Goal: Submit feedback/report problem: Submit feedback/report problem

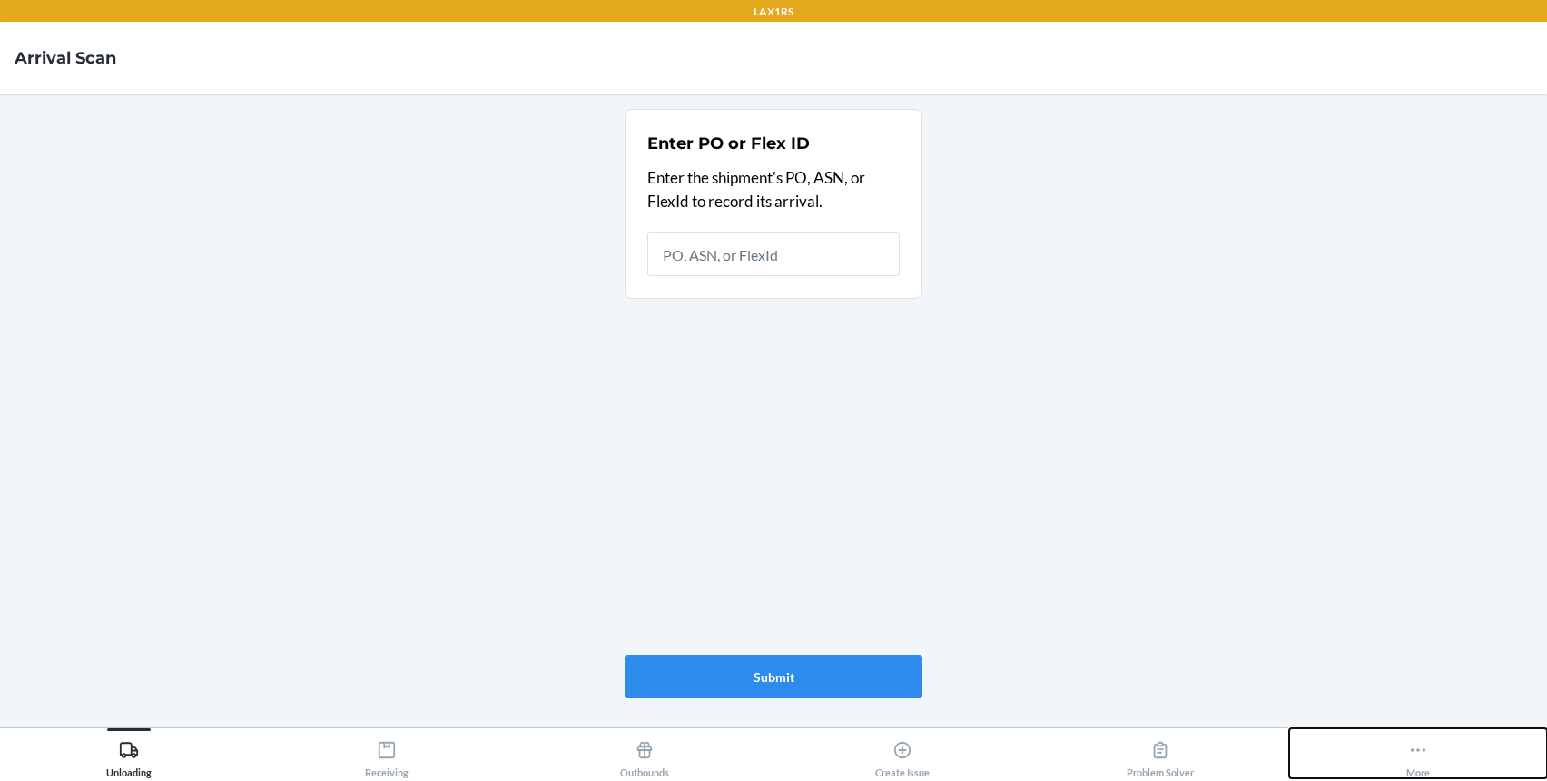
drag, startPoint x: 1443, startPoint y: 747, endPoint x: 1401, endPoint y: 665, distance: 92.6
click at [1443, 746] on button "More" at bounding box center [1419, 753] width 258 height 50
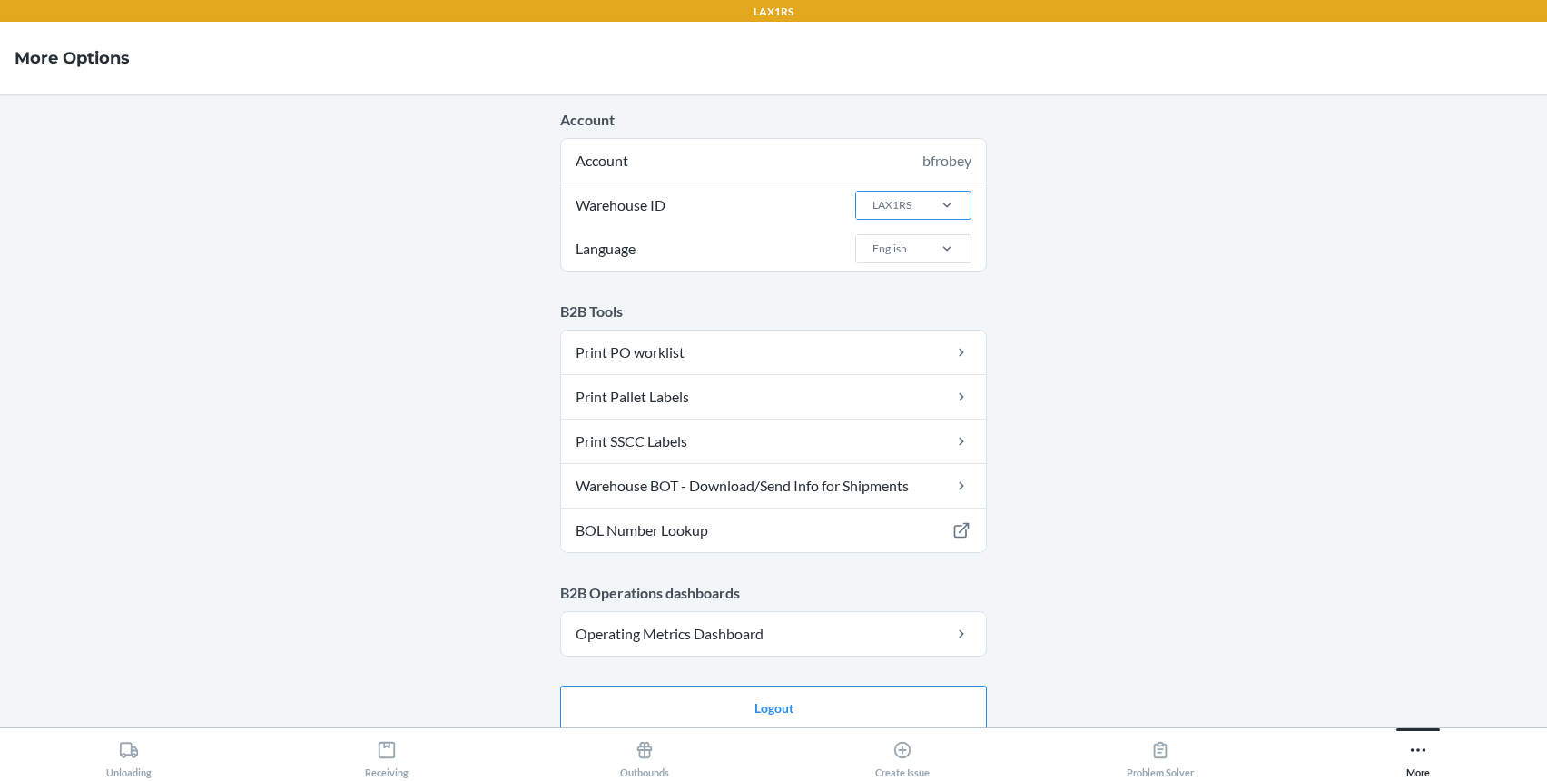
click at [892, 211] on div "LAX1RS" at bounding box center [892, 205] width 39 height 16
click at [873, 211] on input "Warehouse ID LAX1RS" at bounding box center [872, 205] width 2 height 16
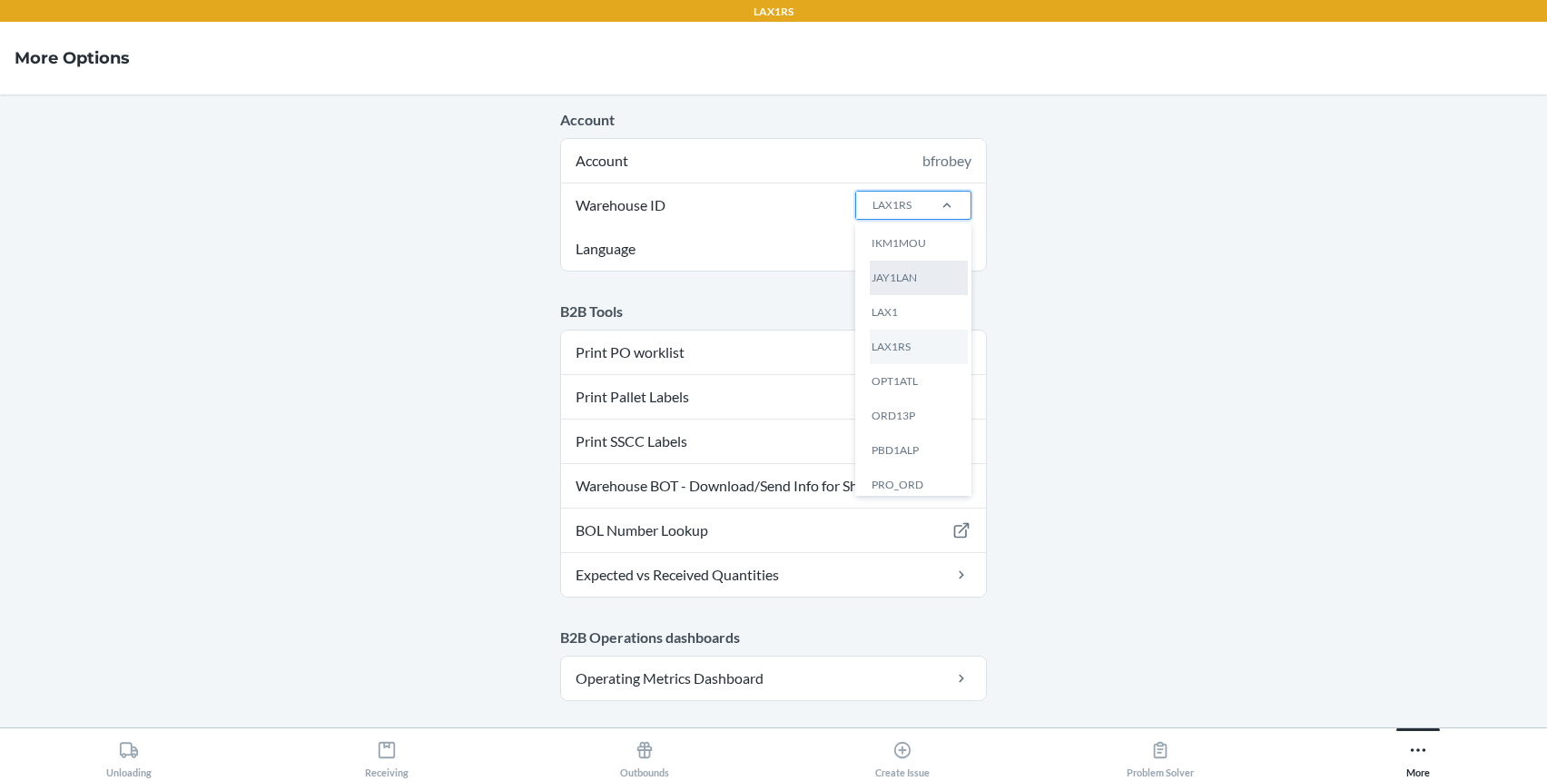
scroll to position [344, 0]
click at [903, 313] on div "LAX1" at bounding box center [919, 314] width 98 height 35
click at [873, 213] on input "Warehouse ID option LAX1 focused, 0 of 25. 25 results available. Use Up and Dow…" at bounding box center [872, 205] width 2 height 16
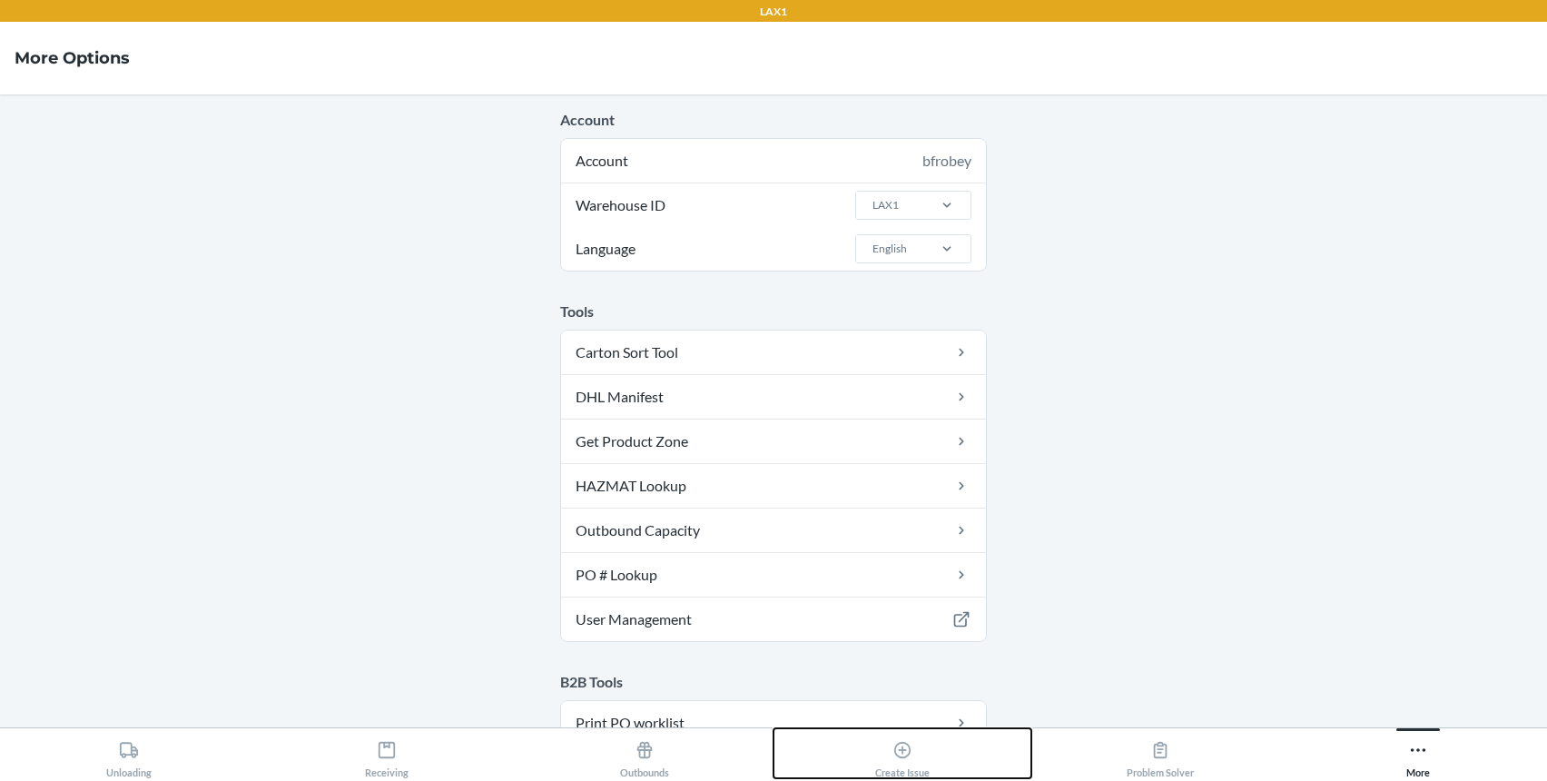
click at [902, 756] on icon at bounding box center [903, 750] width 20 height 20
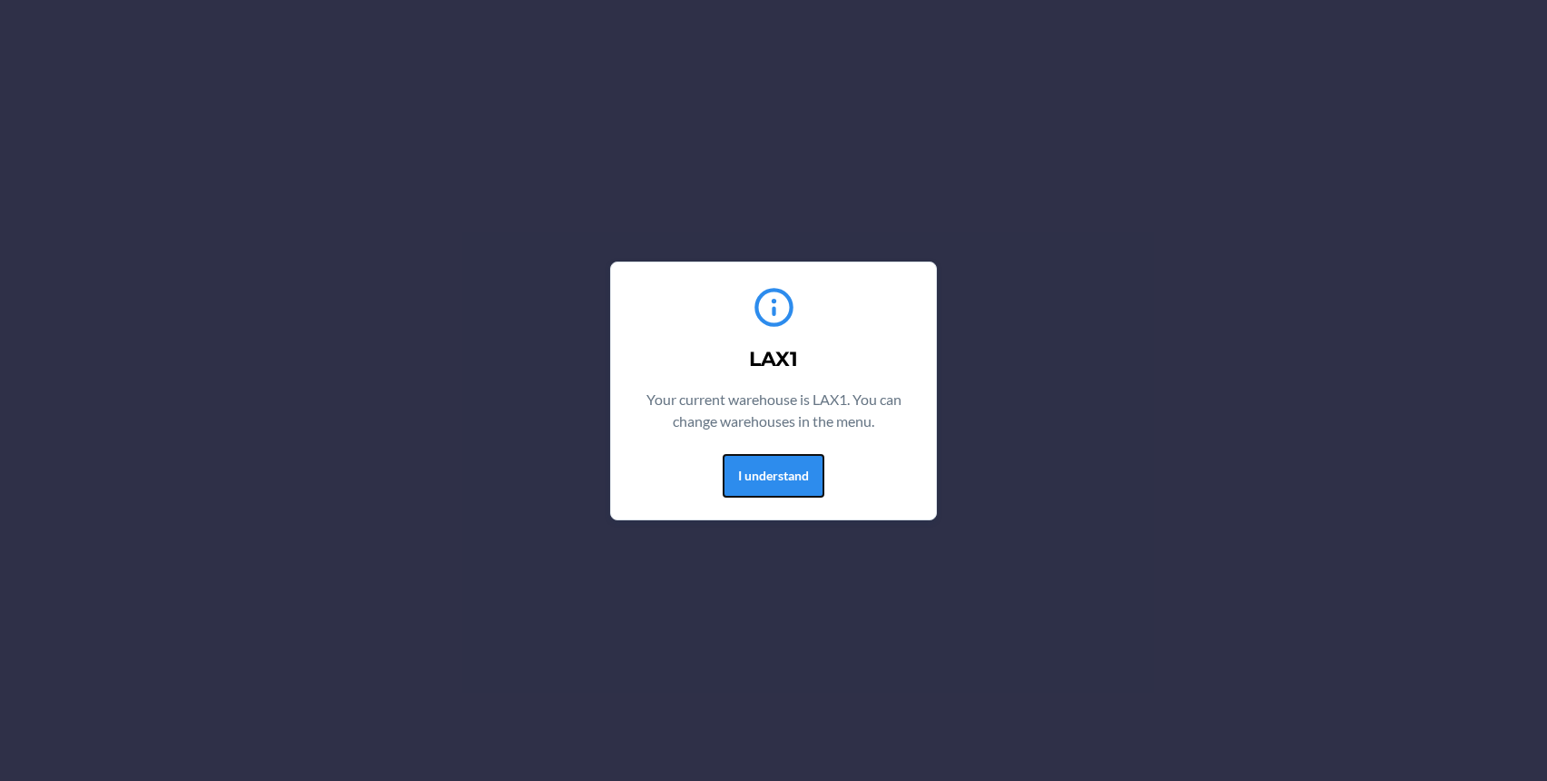
click at [803, 465] on button "I understand" at bounding box center [774, 476] width 102 height 44
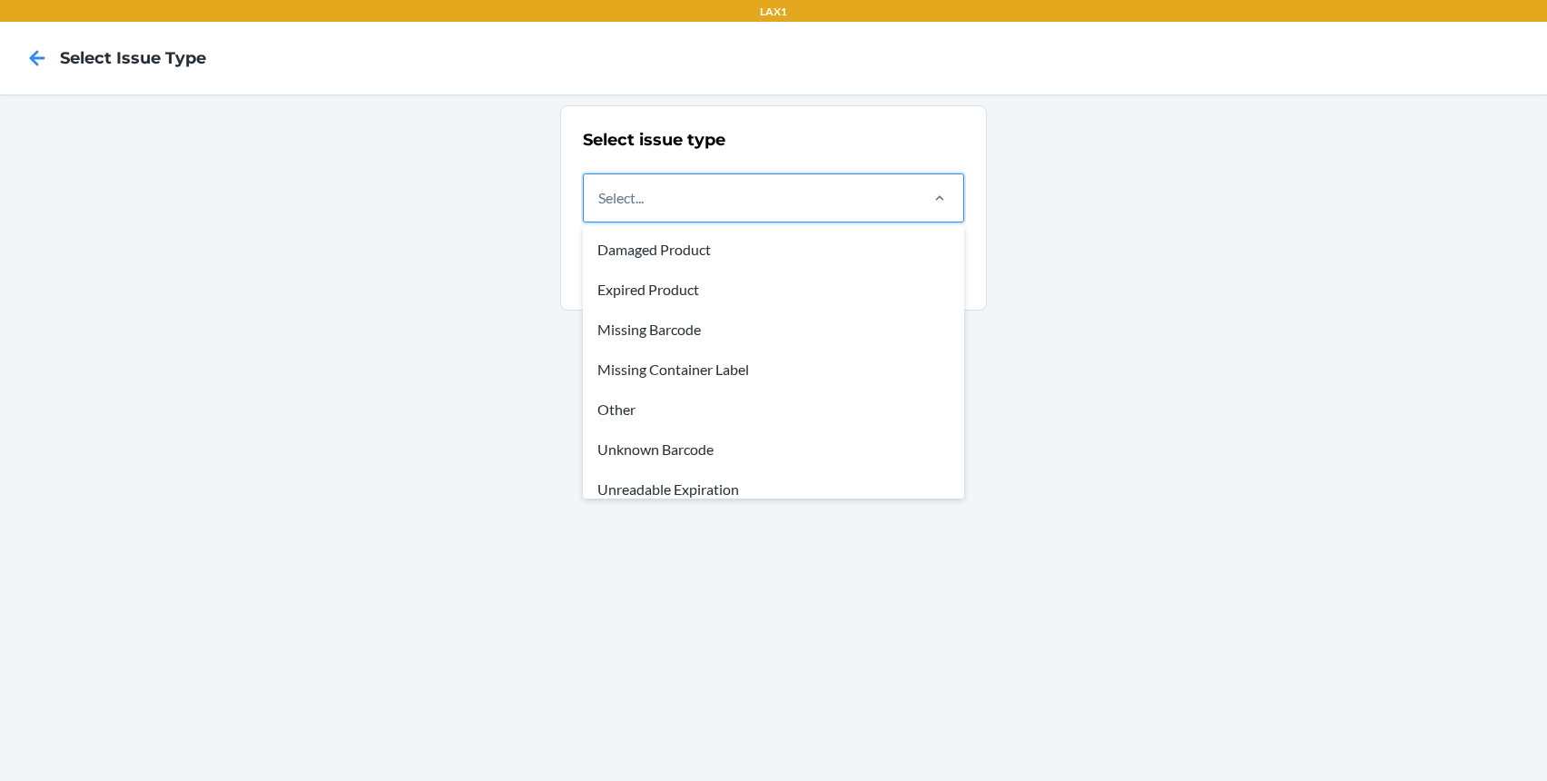
click at [825, 199] on div "Select..." at bounding box center [750, 197] width 332 height 47
click at [600, 199] on input "option Damaged Product focused, 1 of 8. 8 results available. Use Up and Down to…" at bounding box center [599, 198] width 2 height 22
drag, startPoint x: 783, startPoint y: 262, endPoint x: 814, endPoint y: 281, distance: 36.3
click at [783, 260] on div "Damaged Product" at bounding box center [774, 250] width 374 height 40
click at [600, 209] on input "option Damaged Product focused, 1 of 8. 8 results available. Use Up and Down to…" at bounding box center [599, 198] width 2 height 22
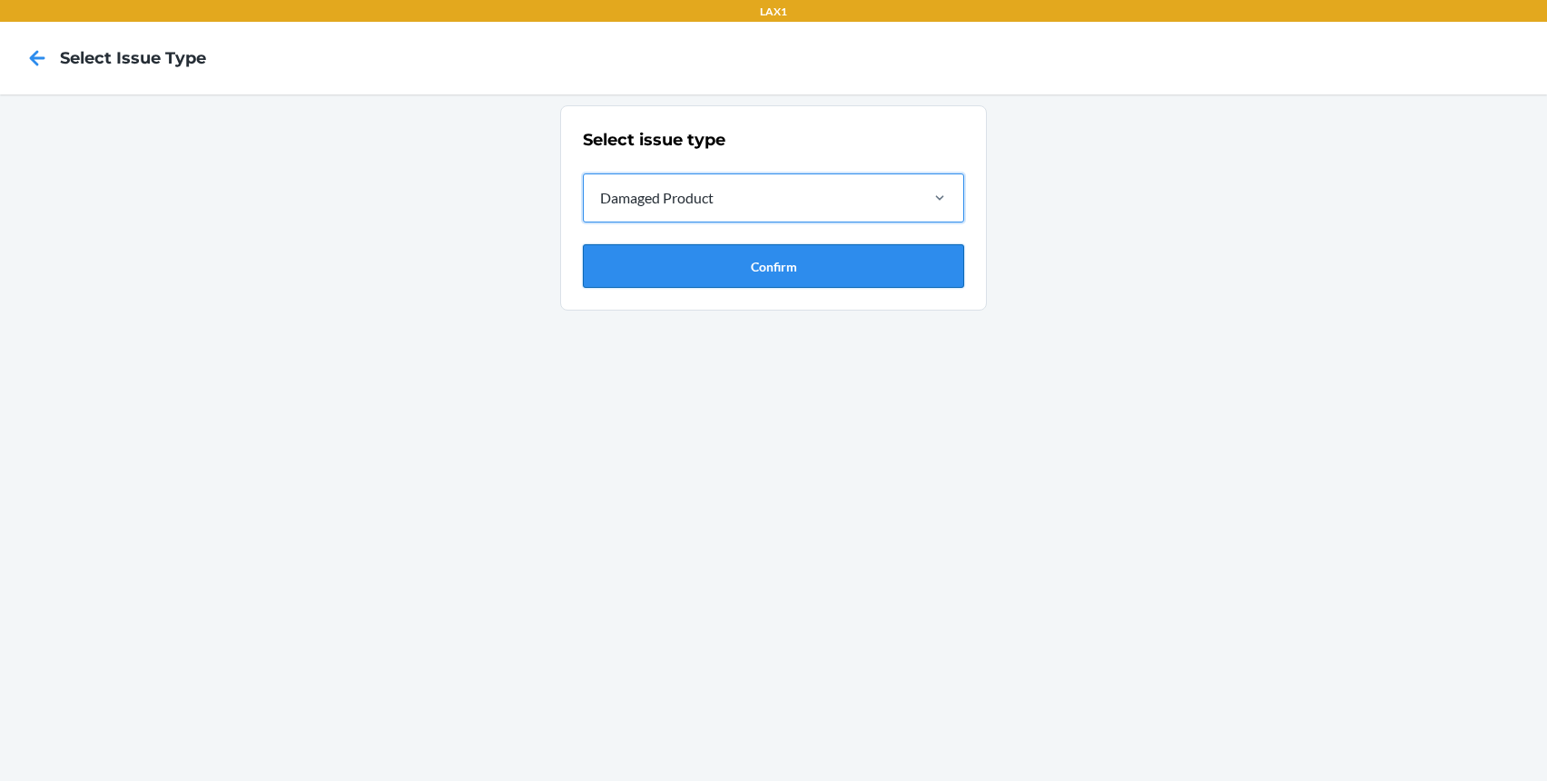
click at [888, 275] on button "Confirm" at bounding box center [773, 266] width 381 height 44
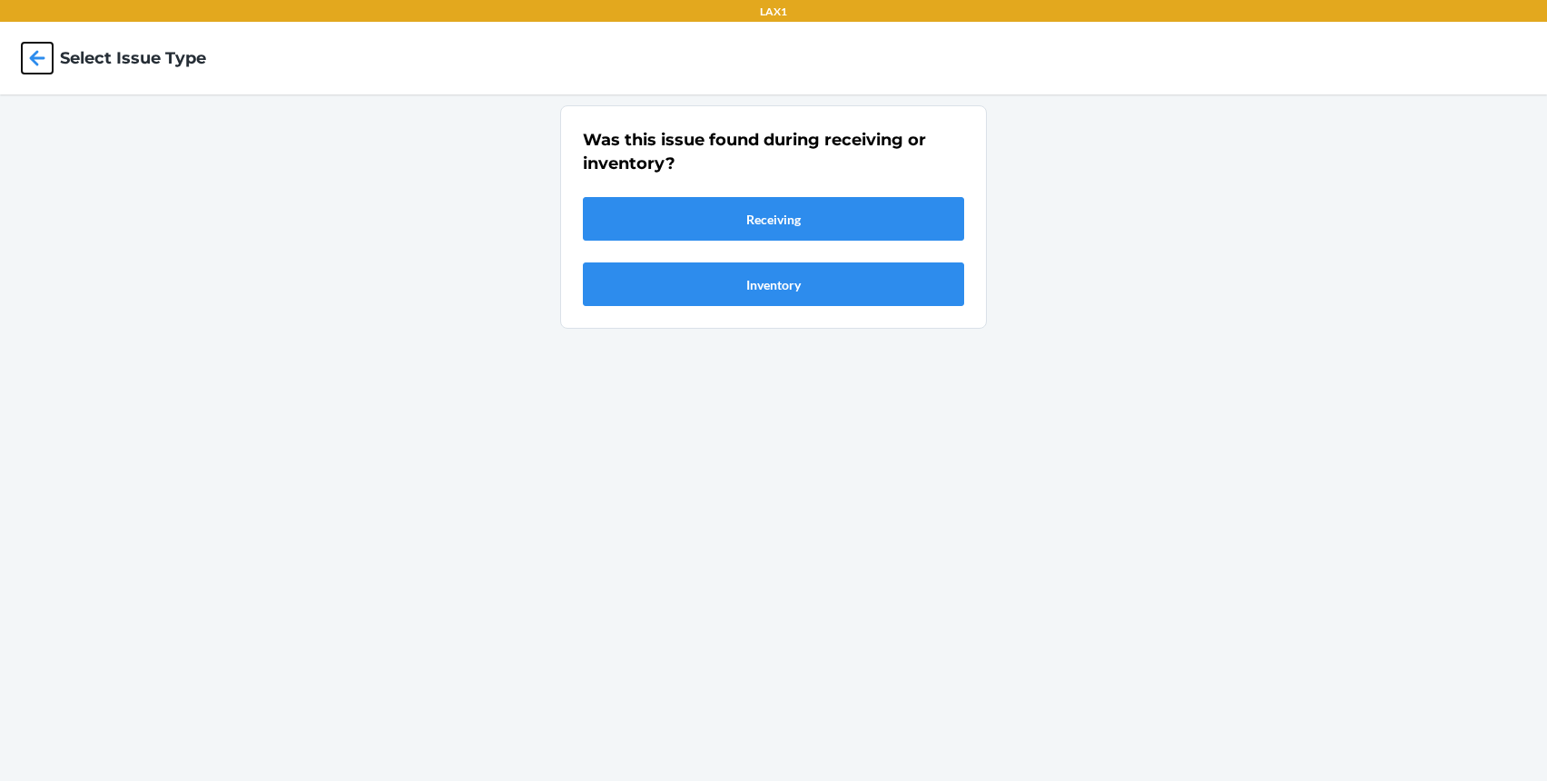
click at [28, 62] on icon at bounding box center [37, 58] width 31 height 31
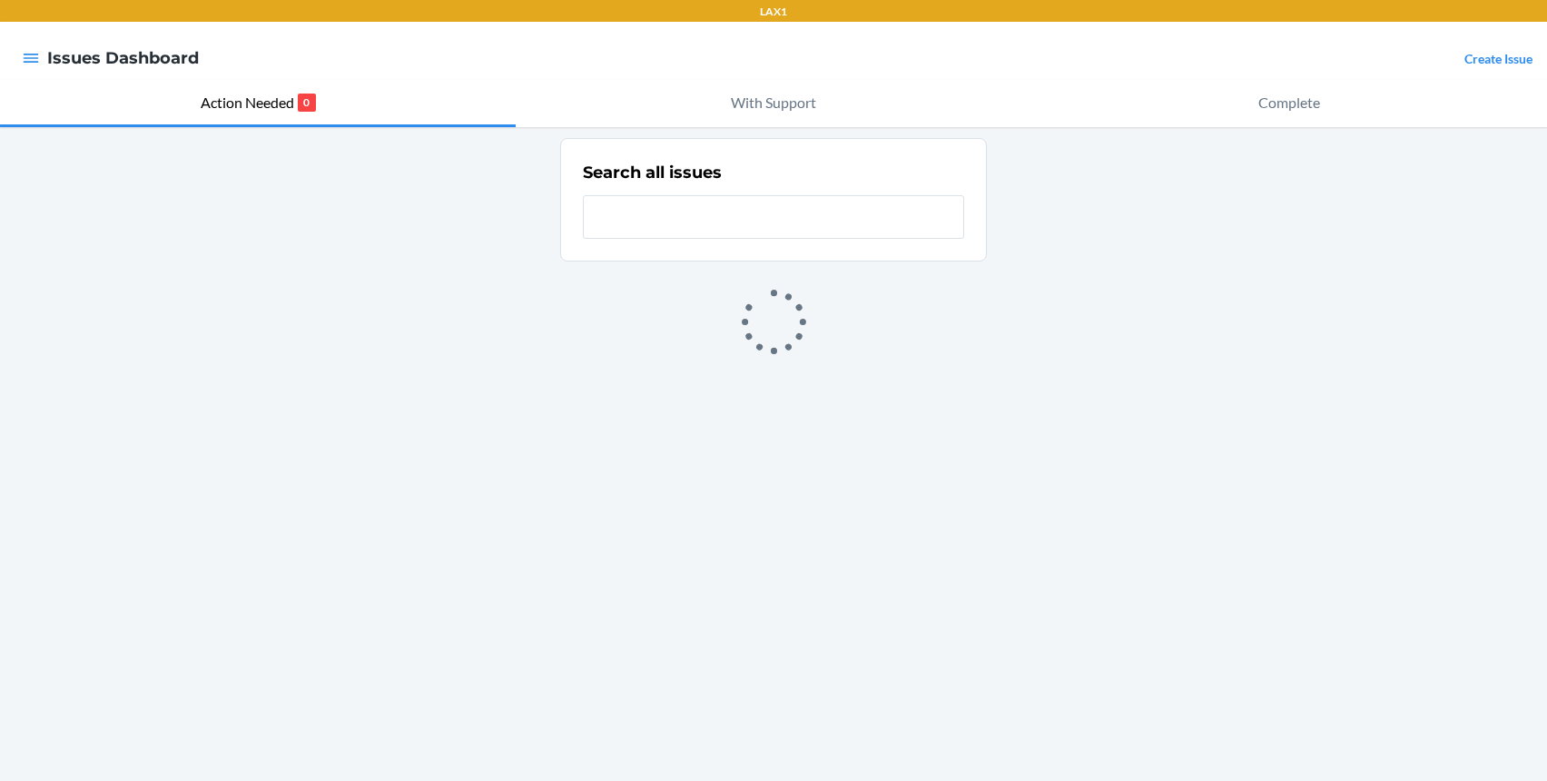
click at [1479, 57] on link "Create Issue" at bounding box center [1499, 58] width 68 height 15
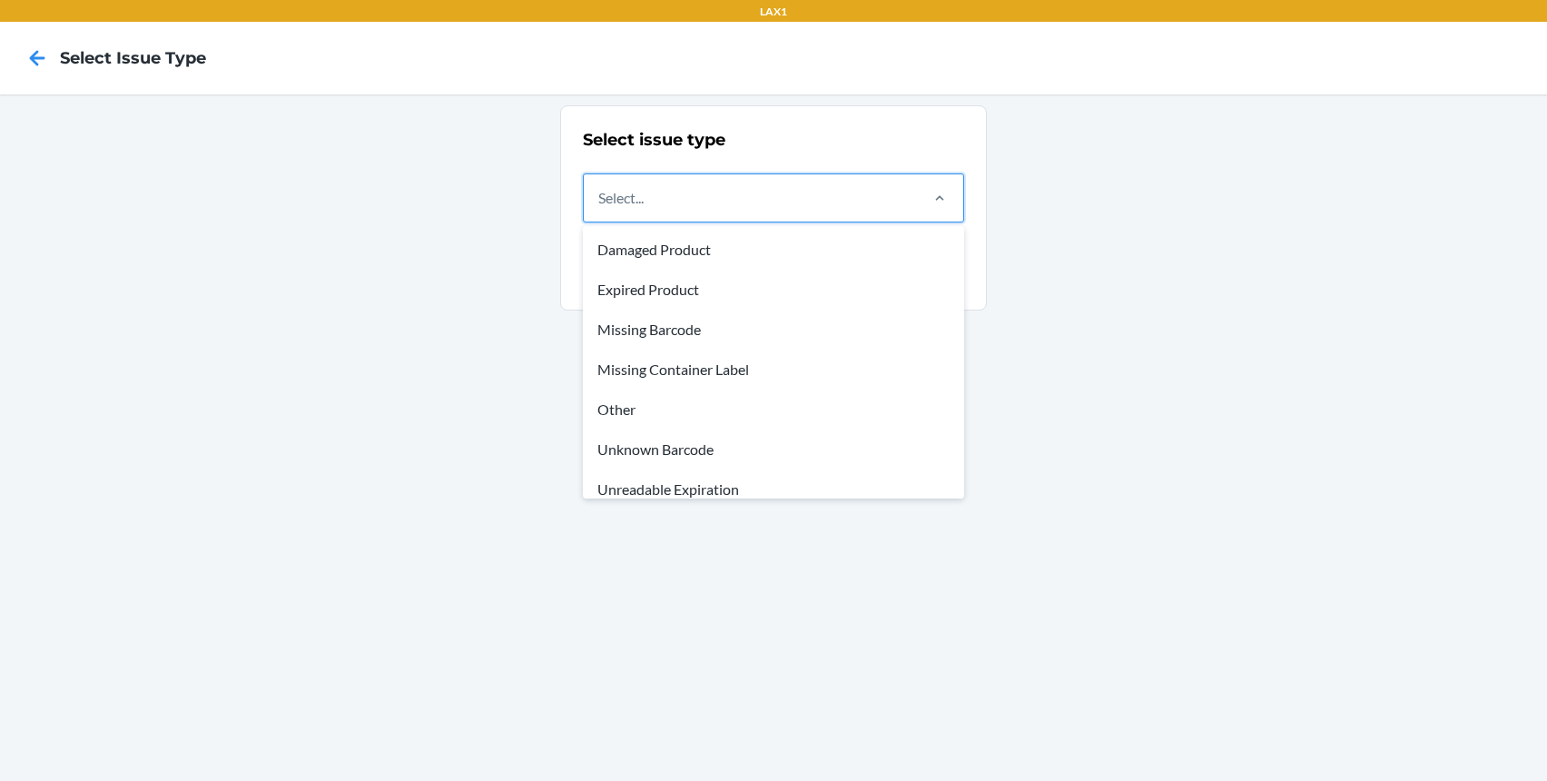
drag, startPoint x: 680, startPoint y: 209, endPoint x: 660, endPoint y: 206, distance: 20.2
click at [677, 210] on div "Select..." at bounding box center [750, 197] width 332 height 47
click at [600, 209] on input "option Damaged Product focused, 1 of 8. 8 results available. Use Up and Down to…" at bounding box center [599, 198] width 2 height 22
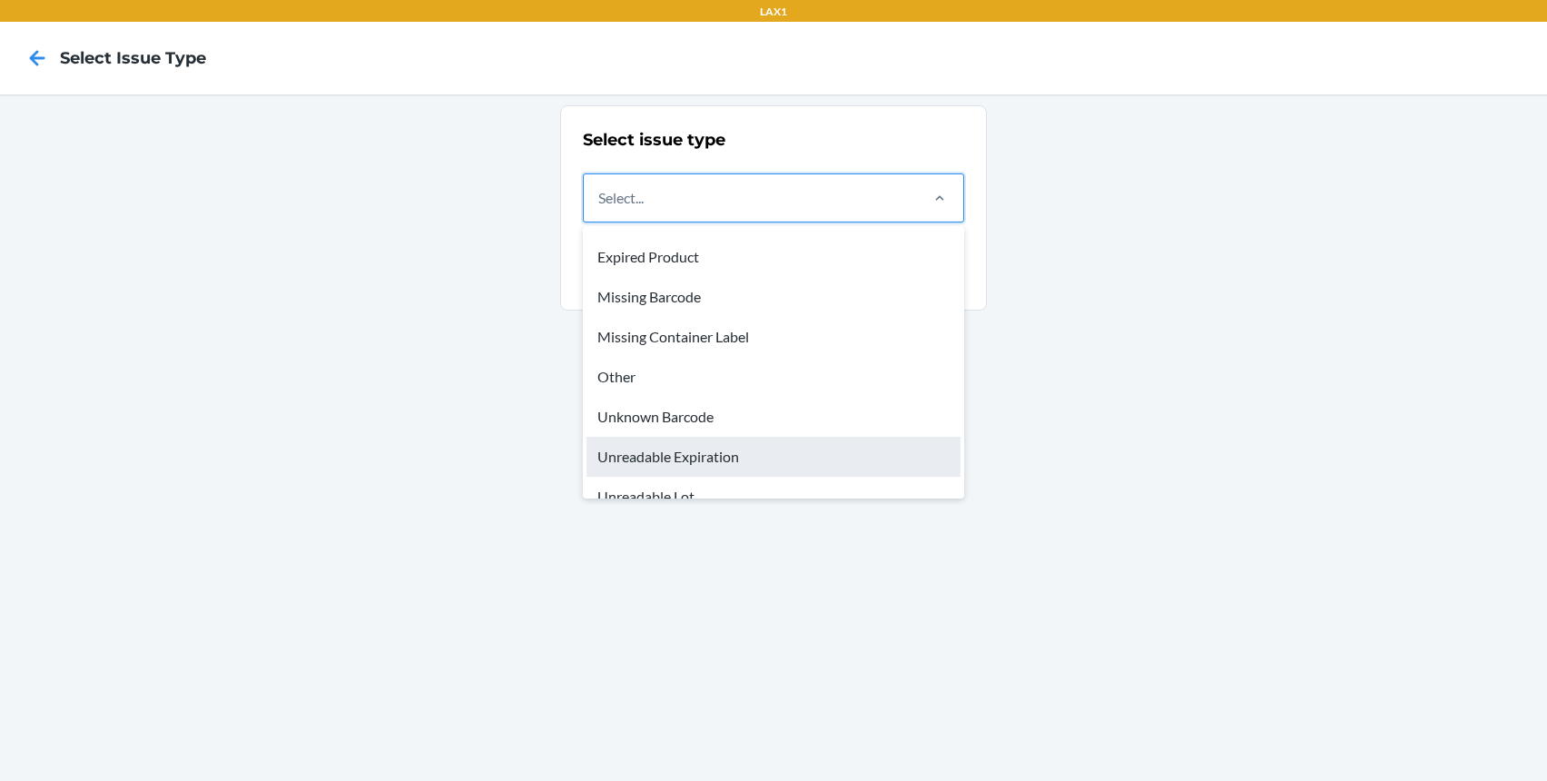
scroll to position [42, 0]
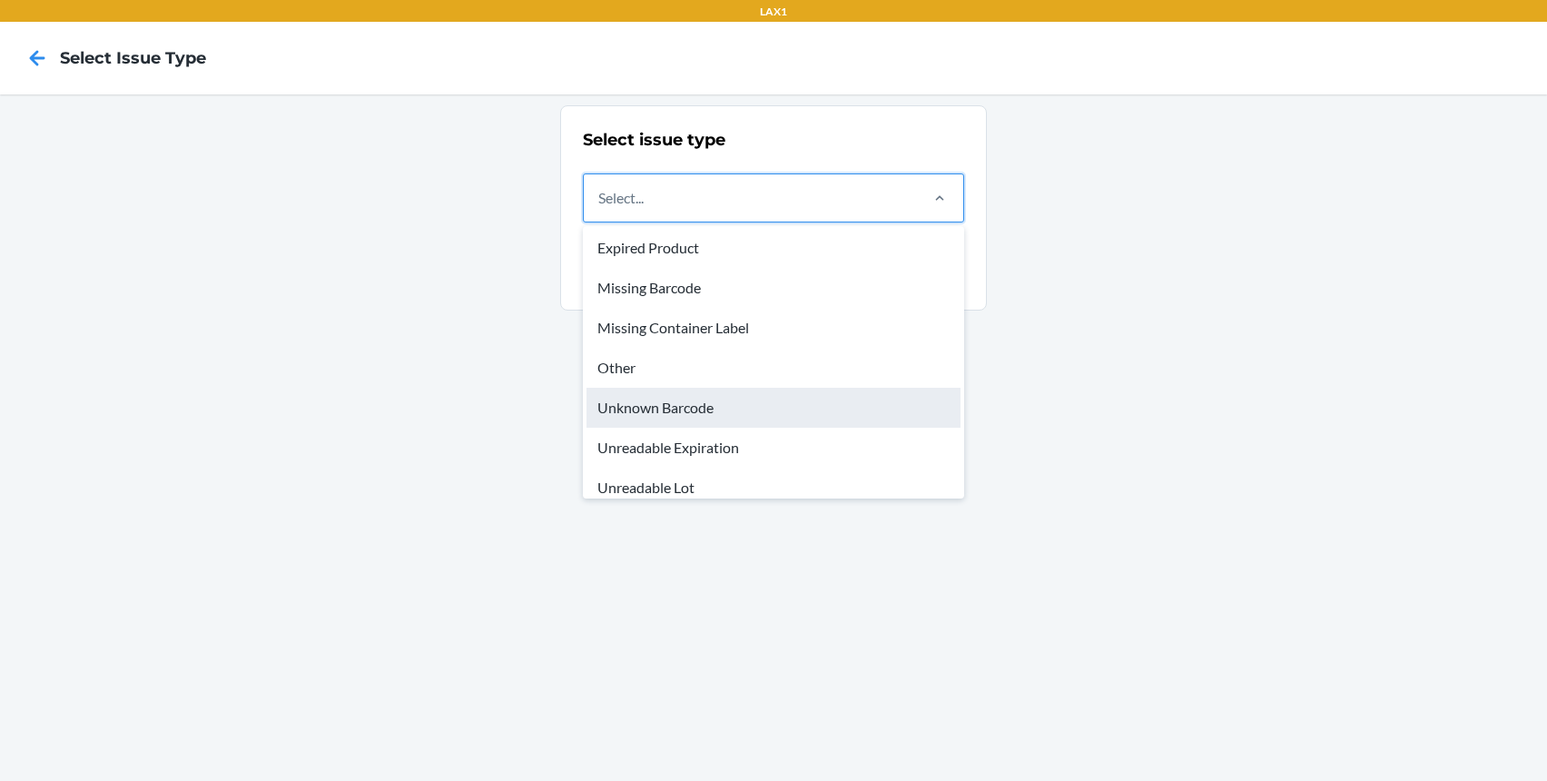
click at [704, 409] on div "Unknown Barcode" at bounding box center [774, 408] width 374 height 40
click at [600, 209] on input "option Unknown Barcode focused, 6 of 8. 8 results available. Use Up and Down to…" at bounding box center [599, 198] width 2 height 22
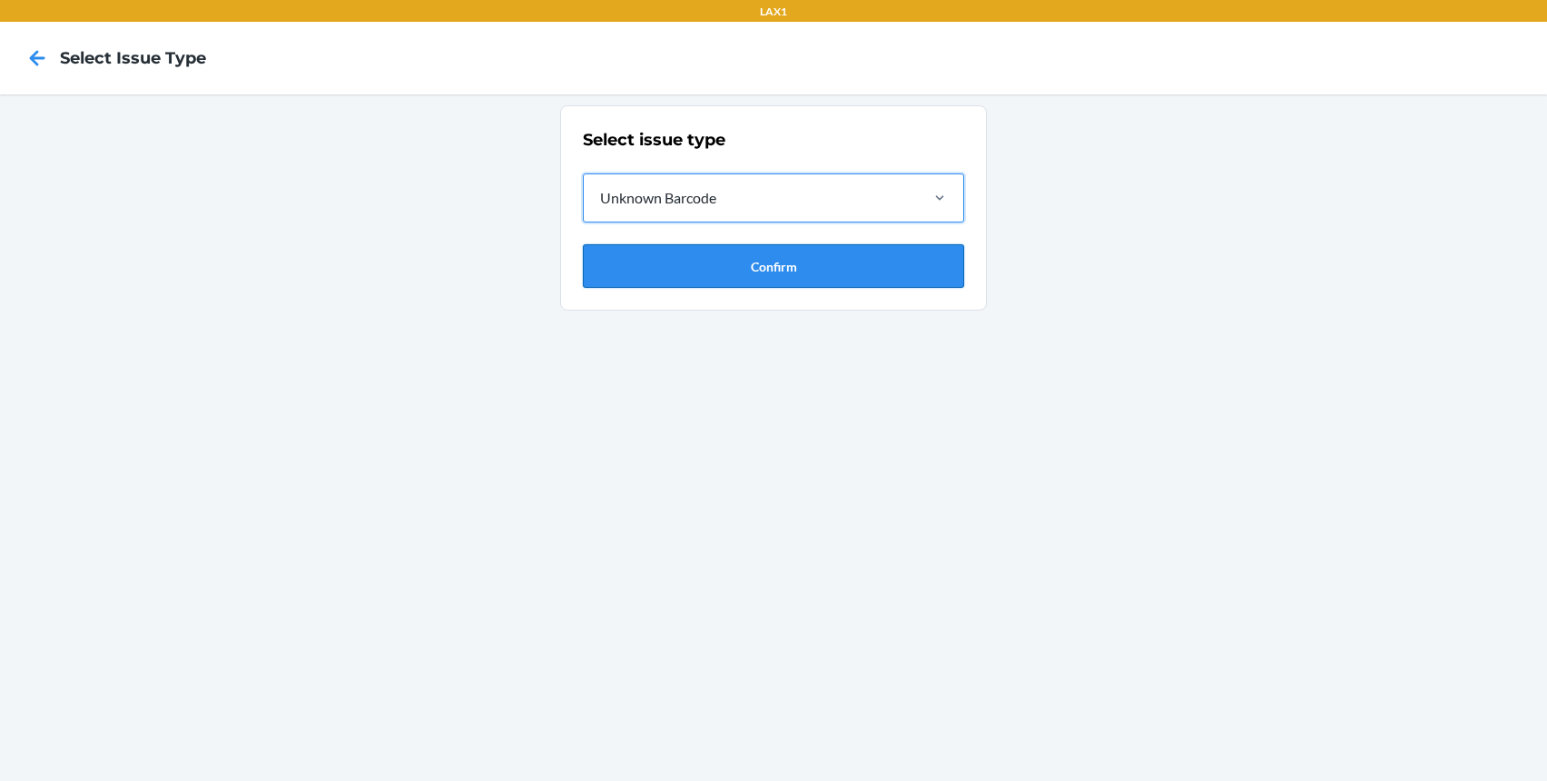
click at [717, 286] on button "Confirm" at bounding box center [773, 266] width 381 height 44
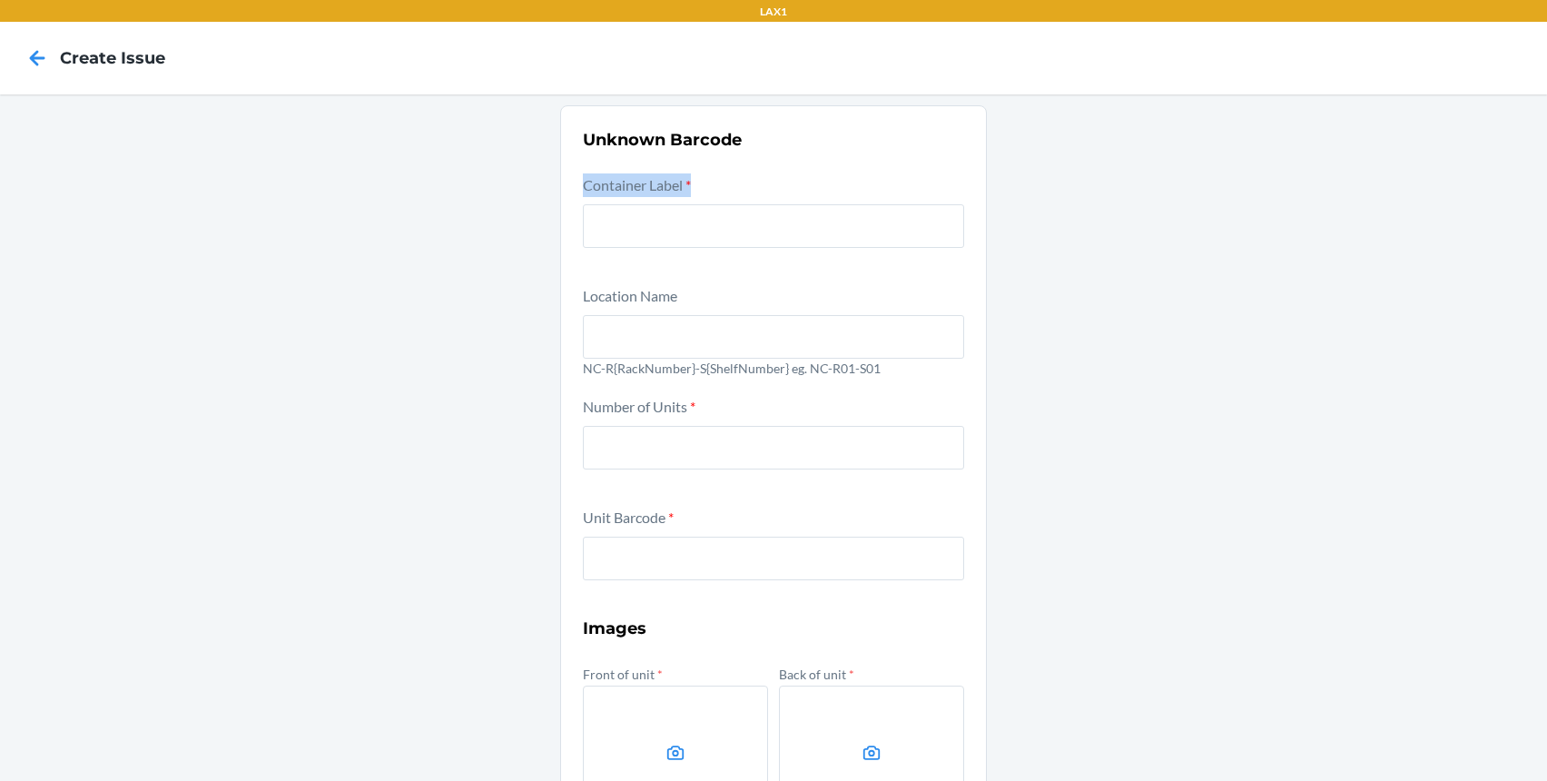
drag, startPoint x: 695, startPoint y: 181, endPoint x: 566, endPoint y: 188, distance: 129.2
click at [568, 187] on section "Unknown Barcode Container Label * Location Name [GEOGRAPHIC_DATA]-R{RackNumber}…" at bounding box center [773, 592] width 427 height 974
click at [30, 57] on icon at bounding box center [37, 58] width 31 height 31
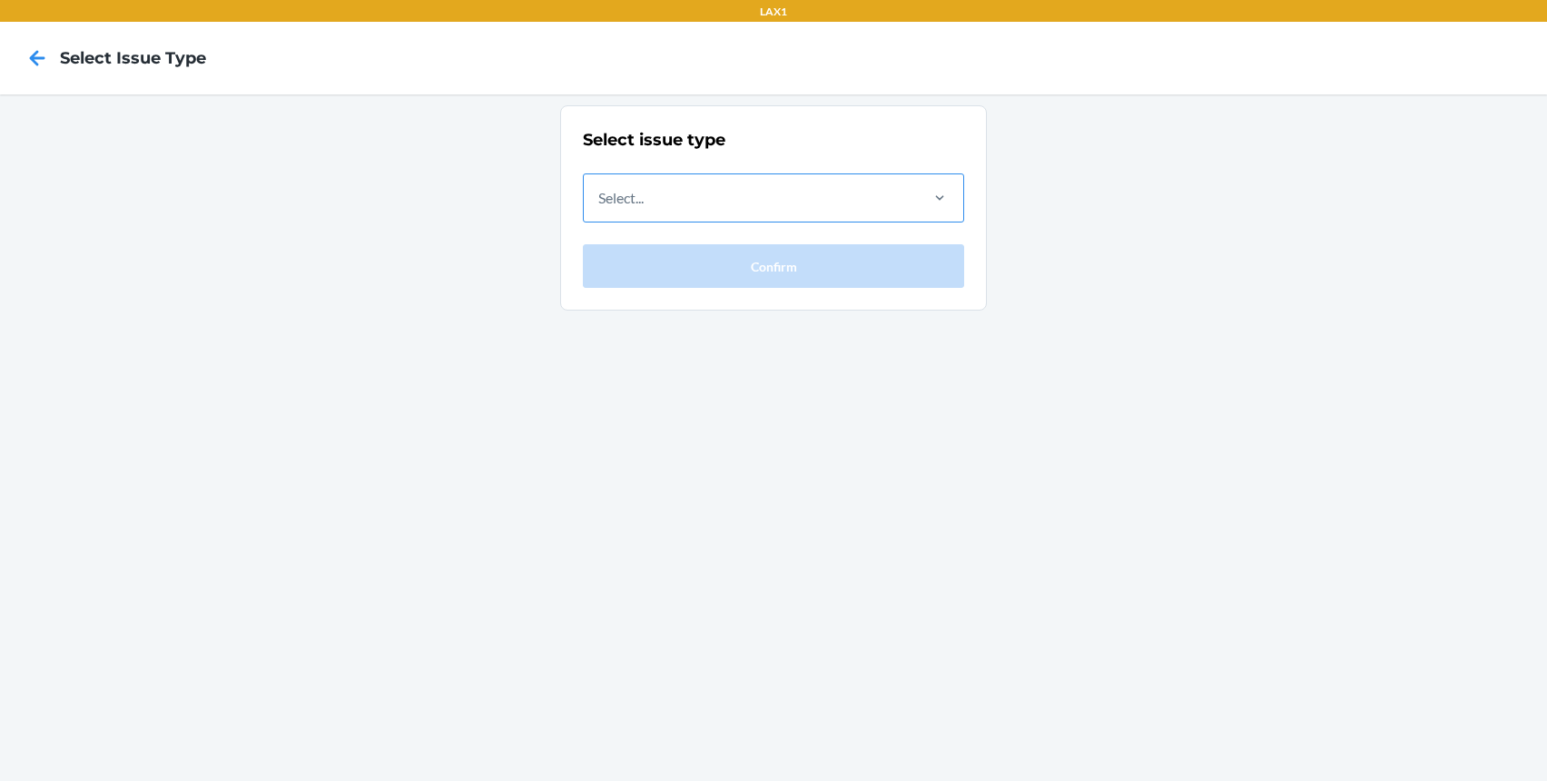
click at [681, 212] on div "Select..." at bounding box center [750, 197] width 332 height 47
click at [600, 209] on input "Select..." at bounding box center [599, 198] width 2 height 22
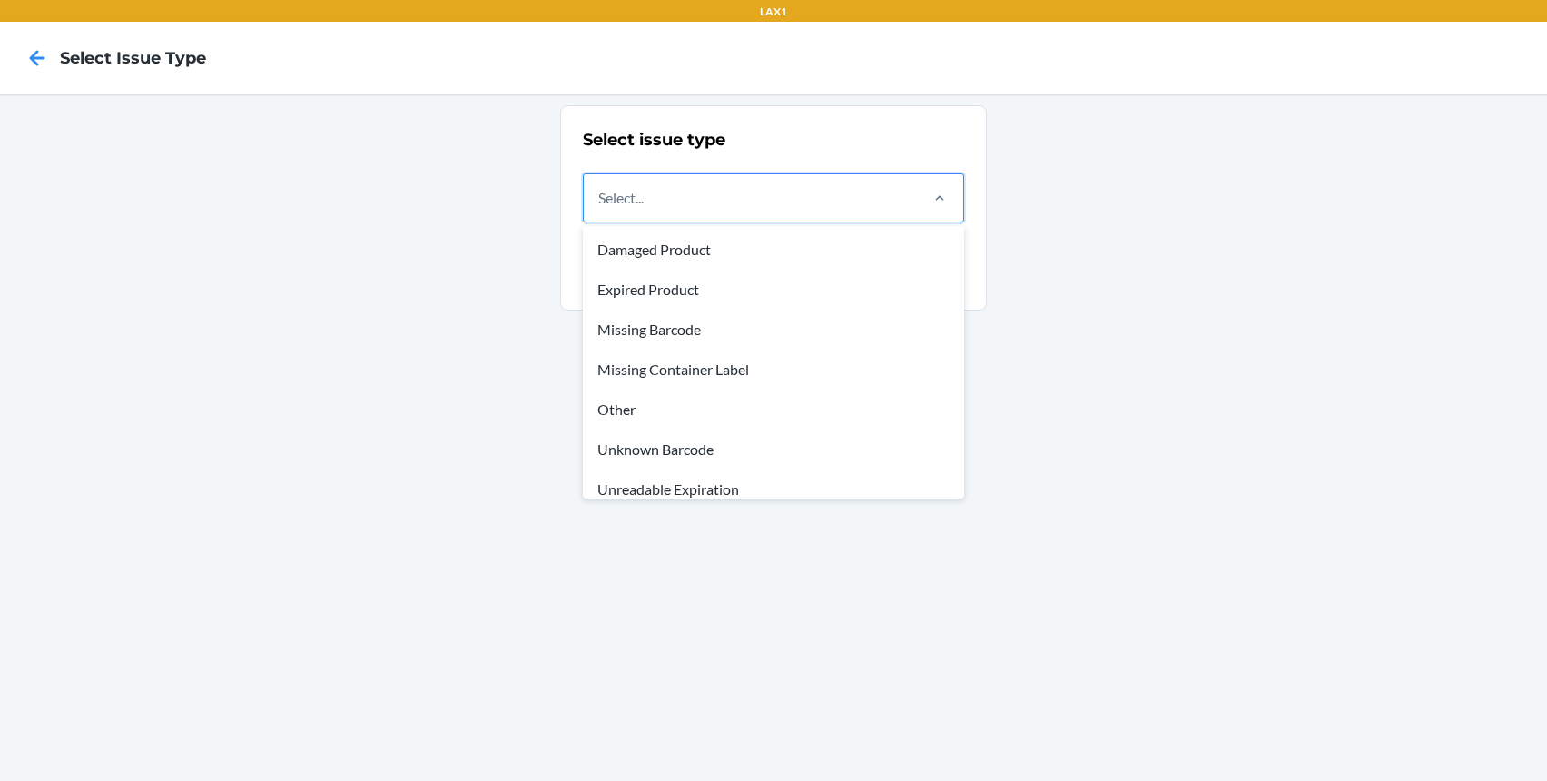
click at [1296, 268] on div "Select issue type option Missing Container Label focused, 4 of 8. 8 results ava…" at bounding box center [773, 437] width 1547 height 687
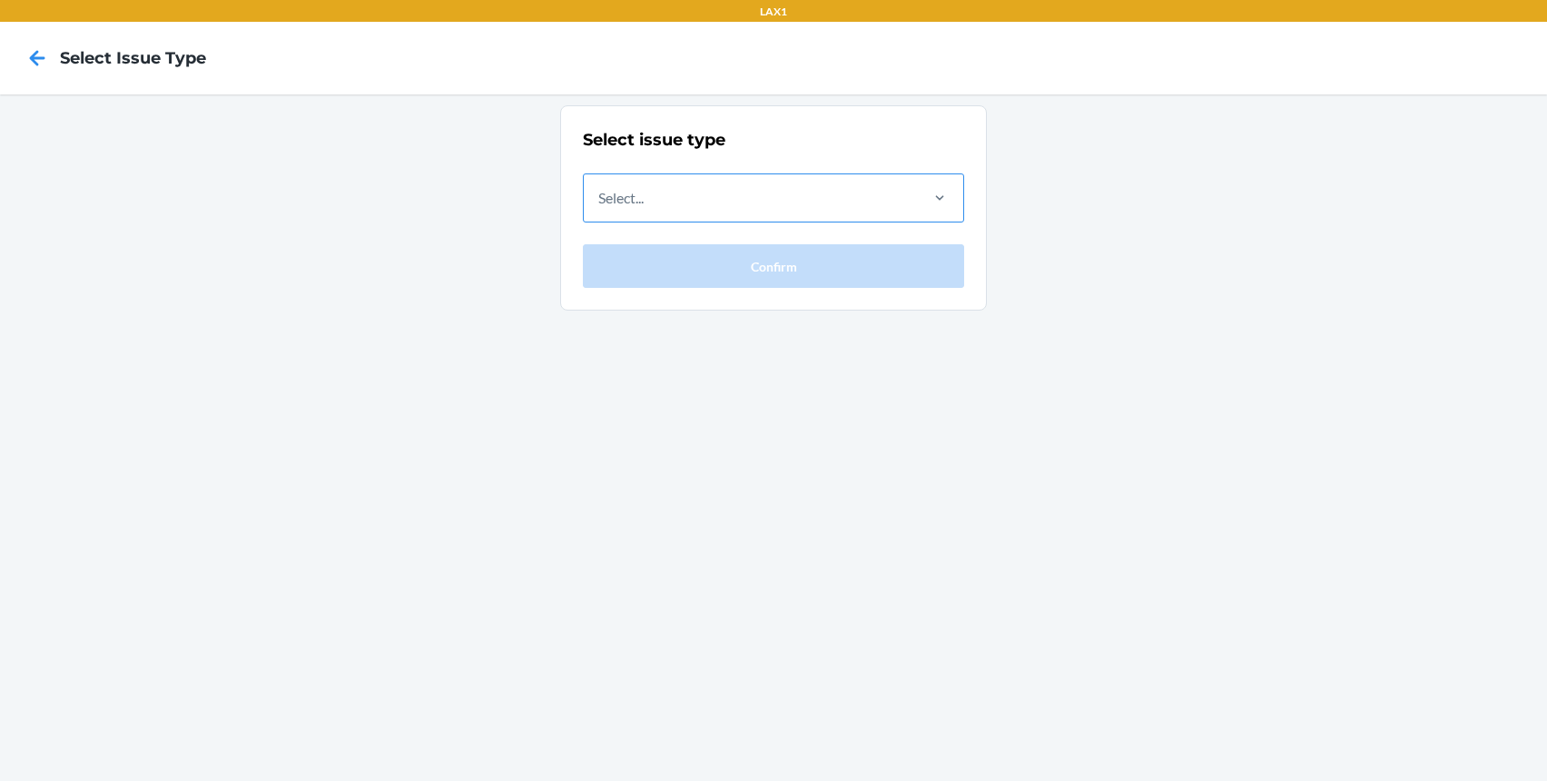
click at [671, 200] on div "Select..." at bounding box center [750, 197] width 332 height 47
click at [600, 200] on input "Select..." at bounding box center [599, 198] width 2 height 22
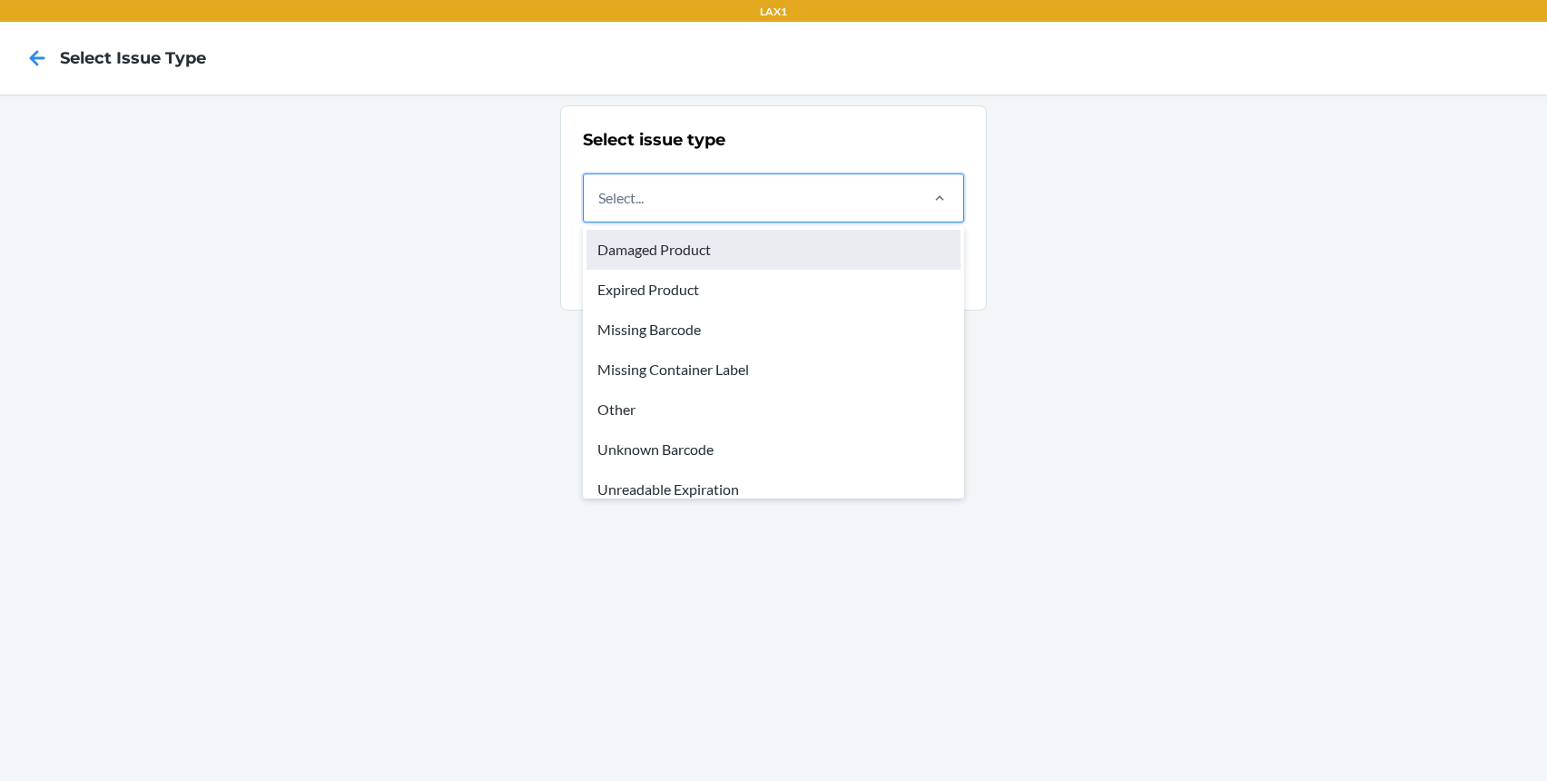
drag, startPoint x: 702, startPoint y: 252, endPoint x: 705, endPoint y: 290, distance: 38.2
click at [703, 252] on div "Damaged Product" at bounding box center [774, 250] width 374 height 40
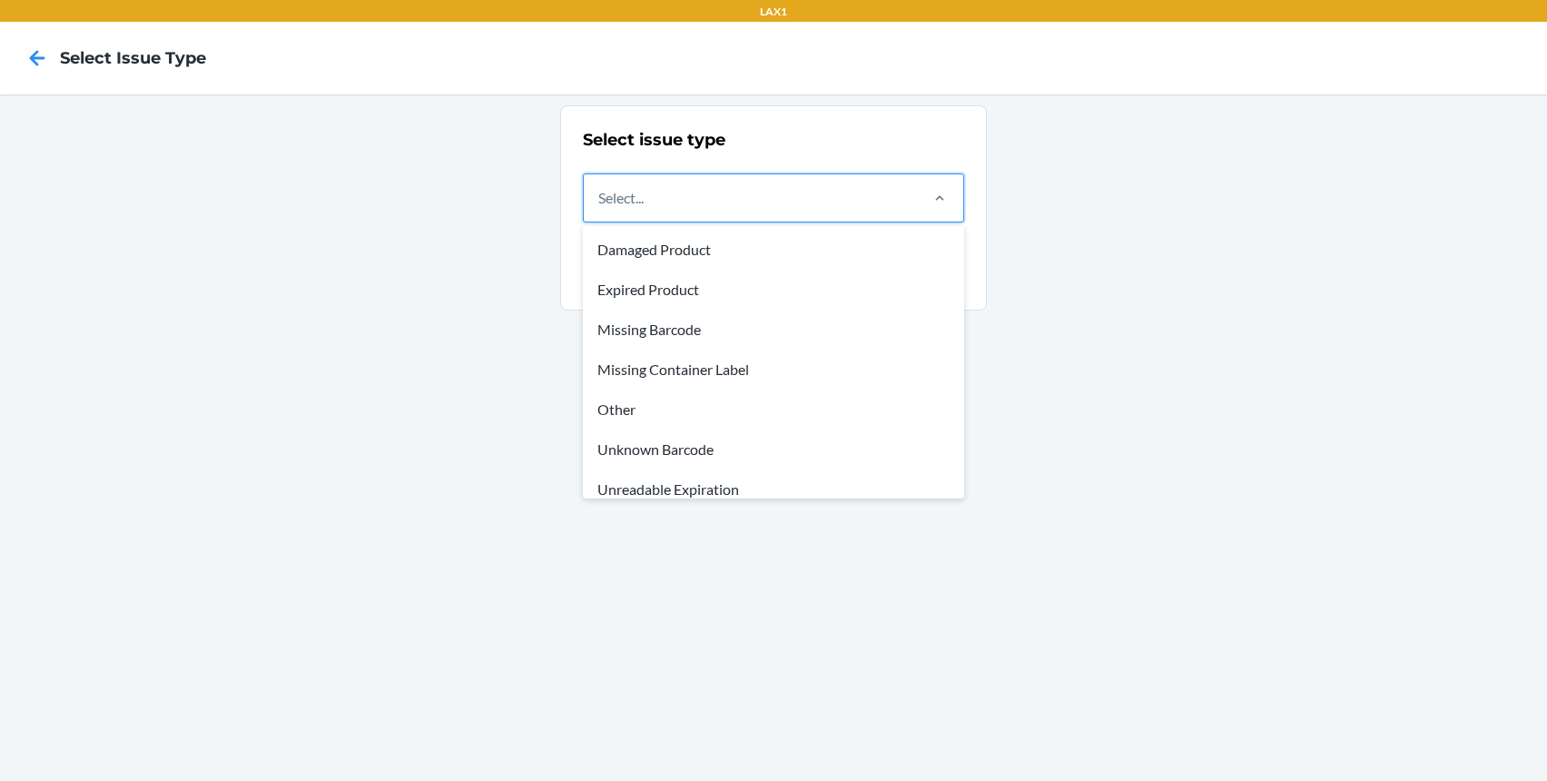
click at [600, 209] on input "option Damaged Product focused, 1 of 8. 8 results available. Use Up and Down to…" at bounding box center [599, 198] width 2 height 22
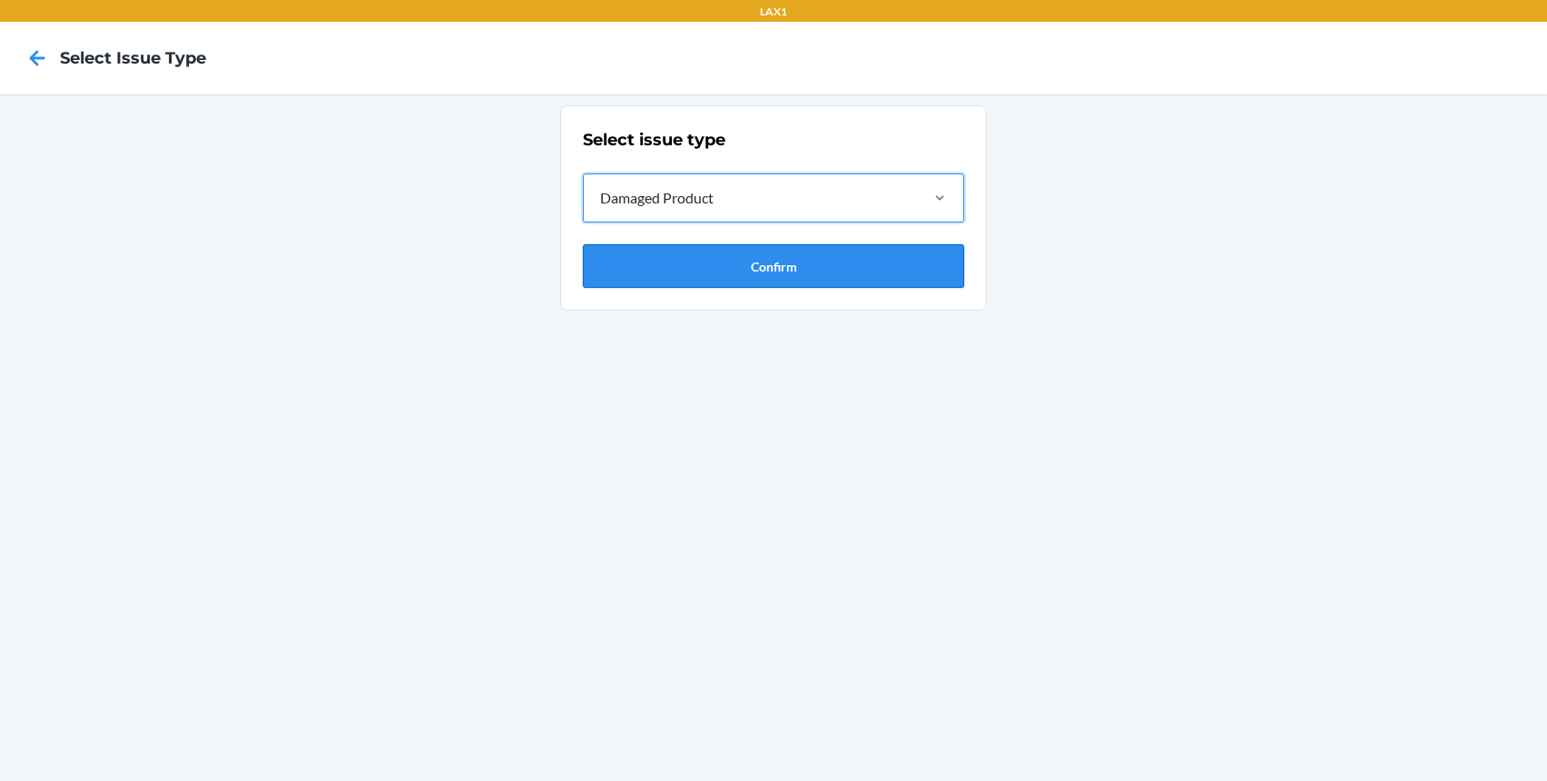
click at [712, 278] on button "Confirm" at bounding box center [773, 266] width 381 height 44
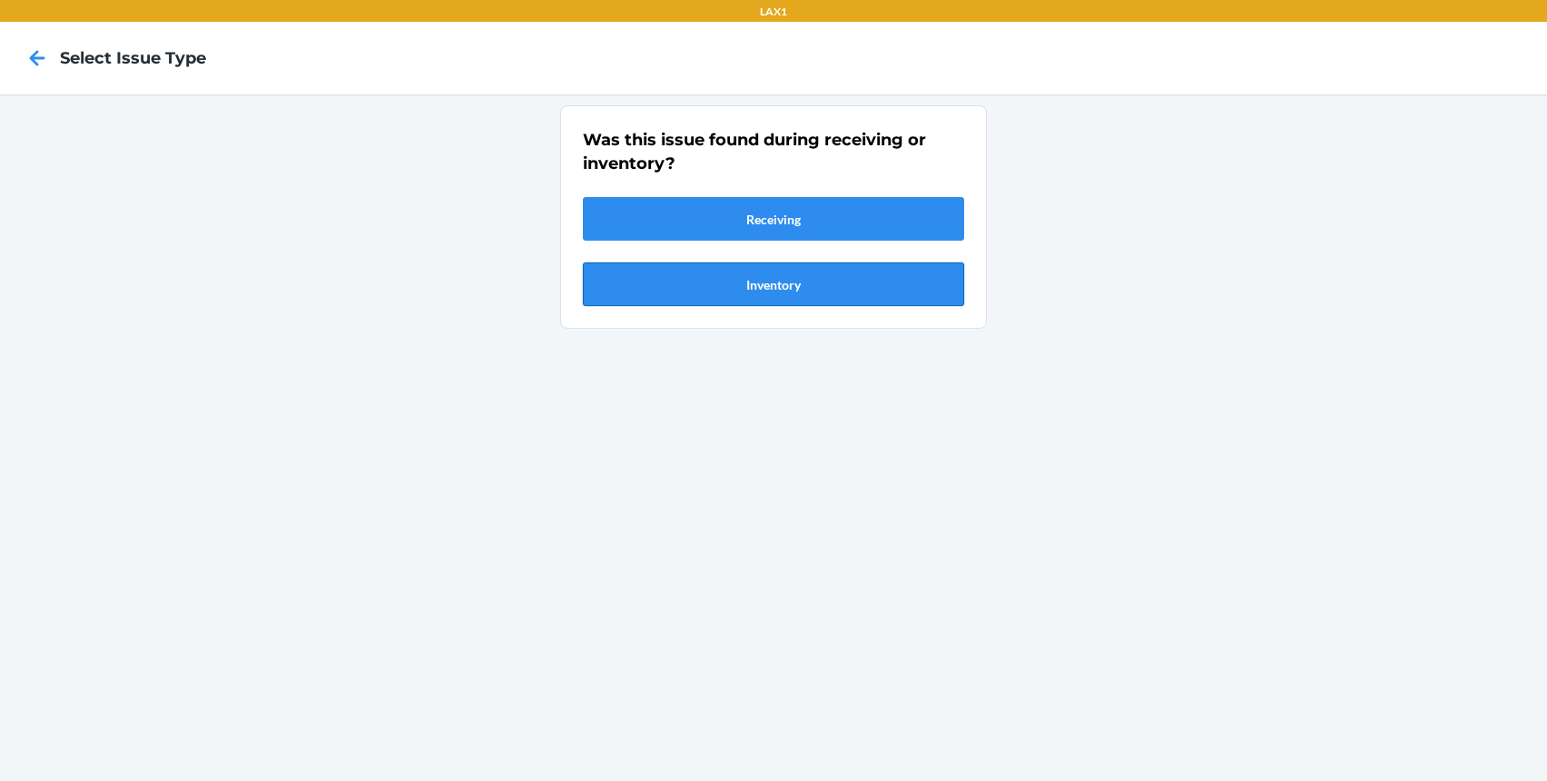
click at [730, 302] on button "Inventory" at bounding box center [773, 284] width 381 height 44
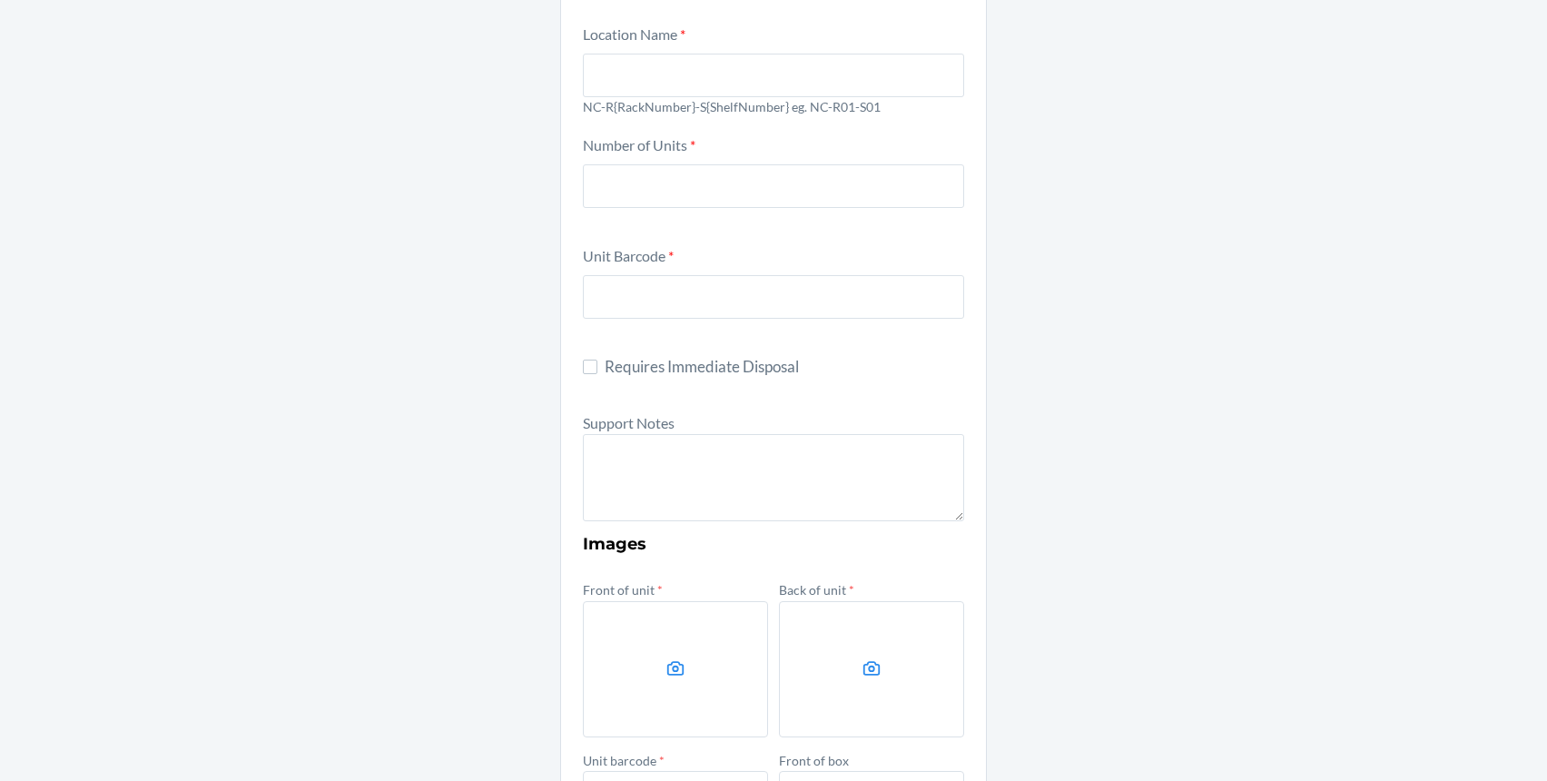
scroll to position [384, 0]
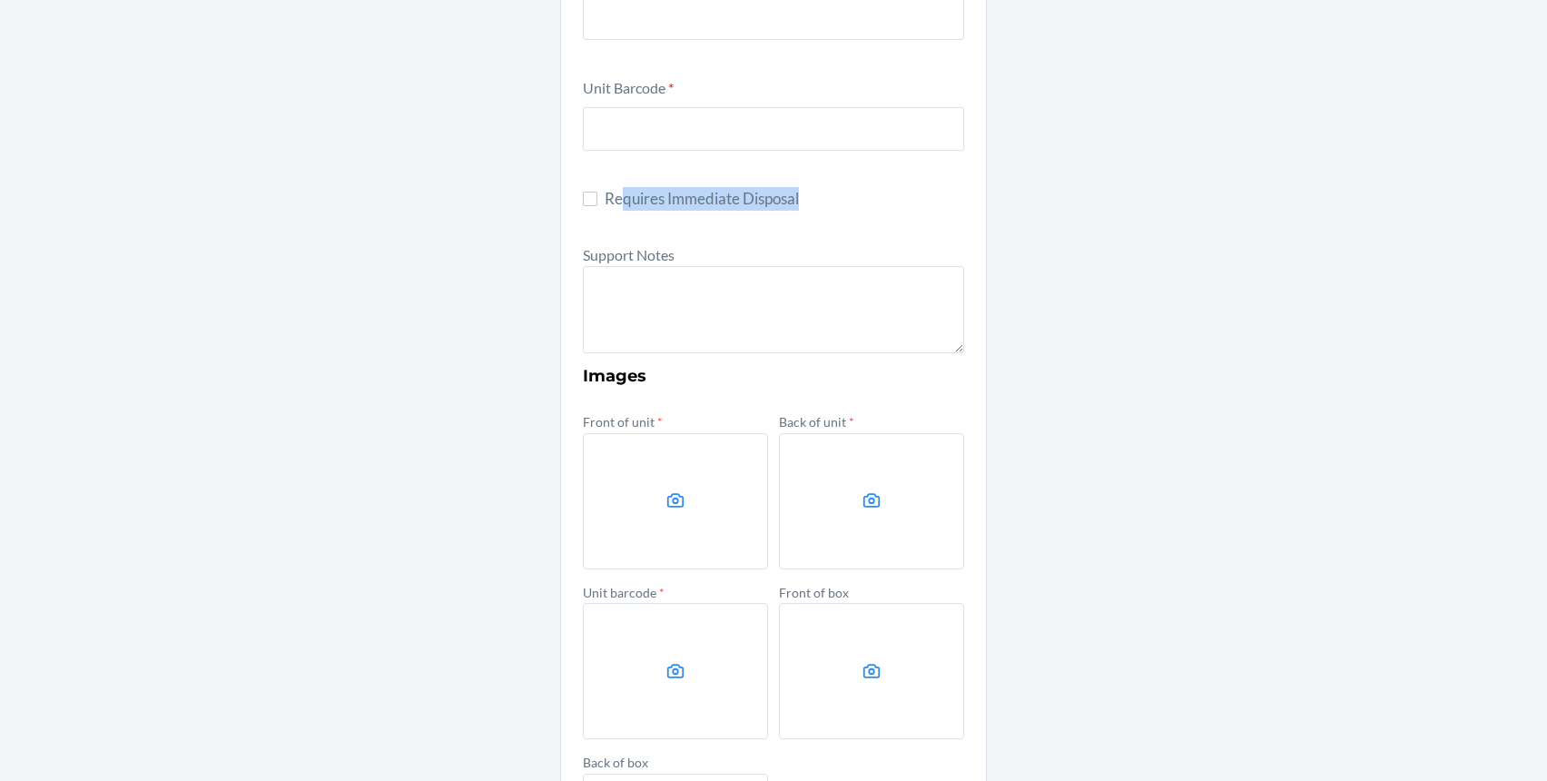
drag, startPoint x: 662, startPoint y: 204, endPoint x: 824, endPoint y: 203, distance: 161.7
click at [824, 203] on span "Requires Immediate Disposal" at bounding box center [785, 199] width 360 height 24
click at [583, 194] on input "Requires Immediate Disposal" at bounding box center [590, 199] width 15 height 15
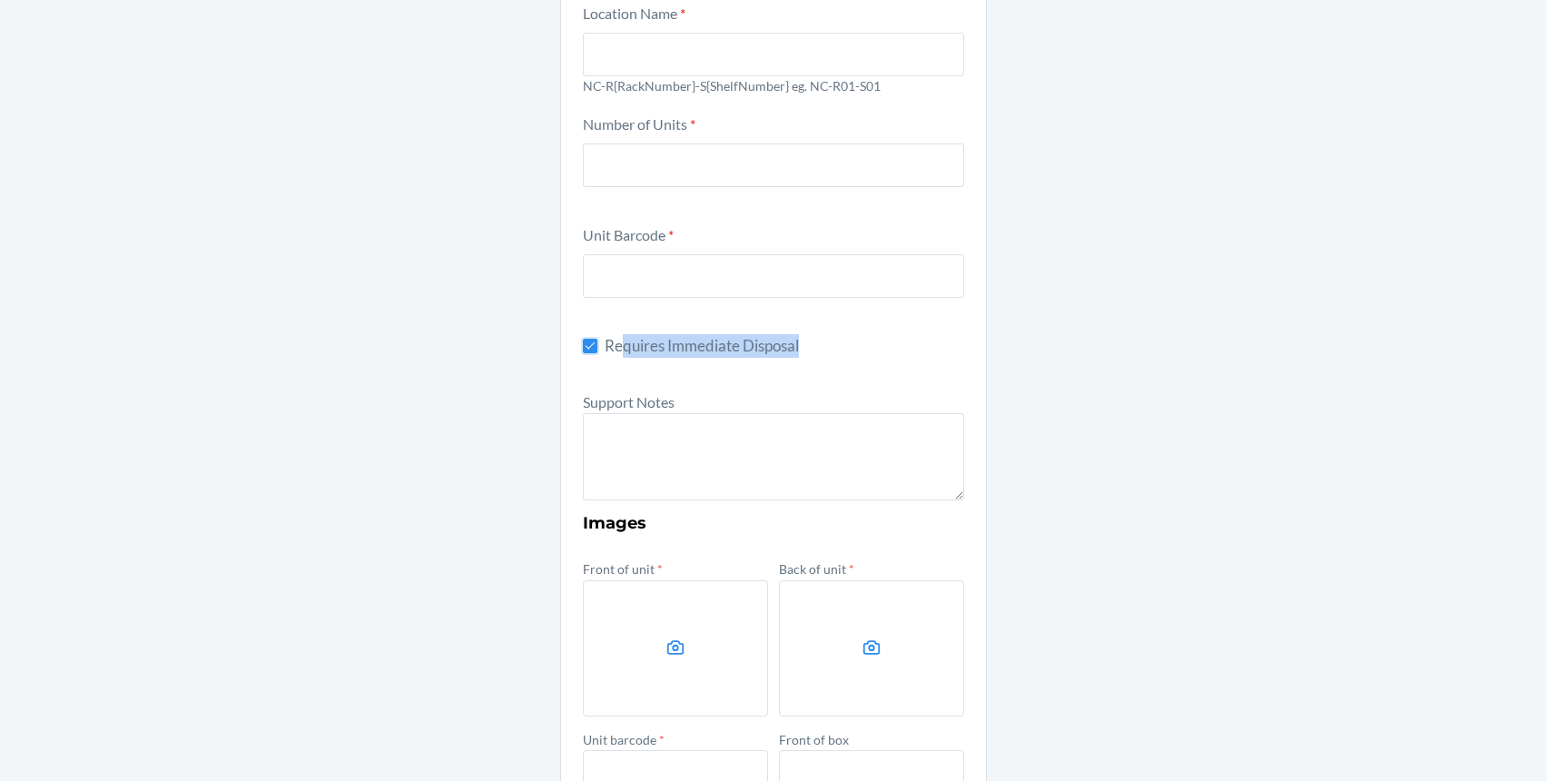
scroll to position [120, 0]
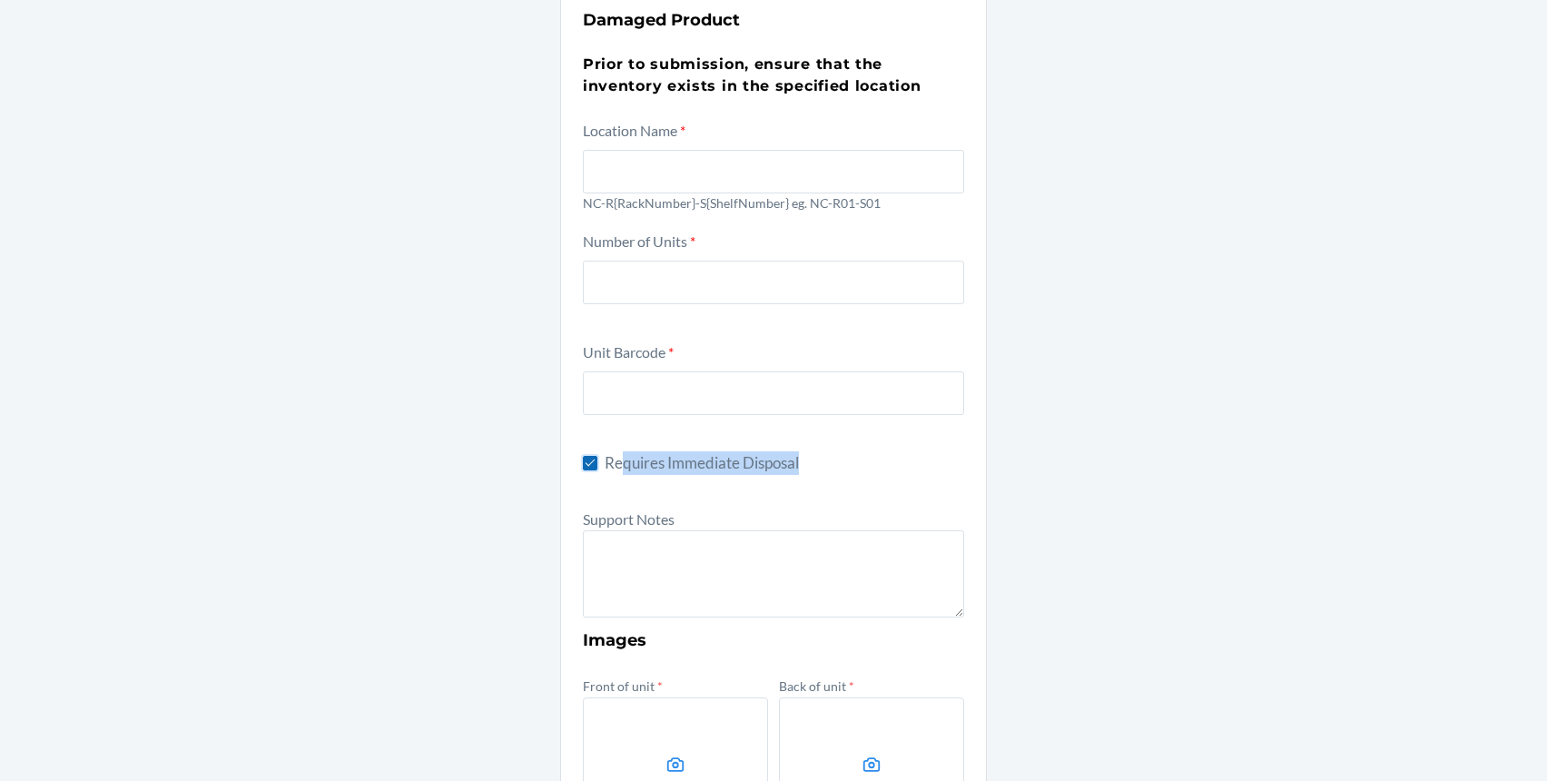
click at [584, 461] on input "Requires Immediate Disposal" at bounding box center [590, 463] width 15 height 15
checkbox input "false"
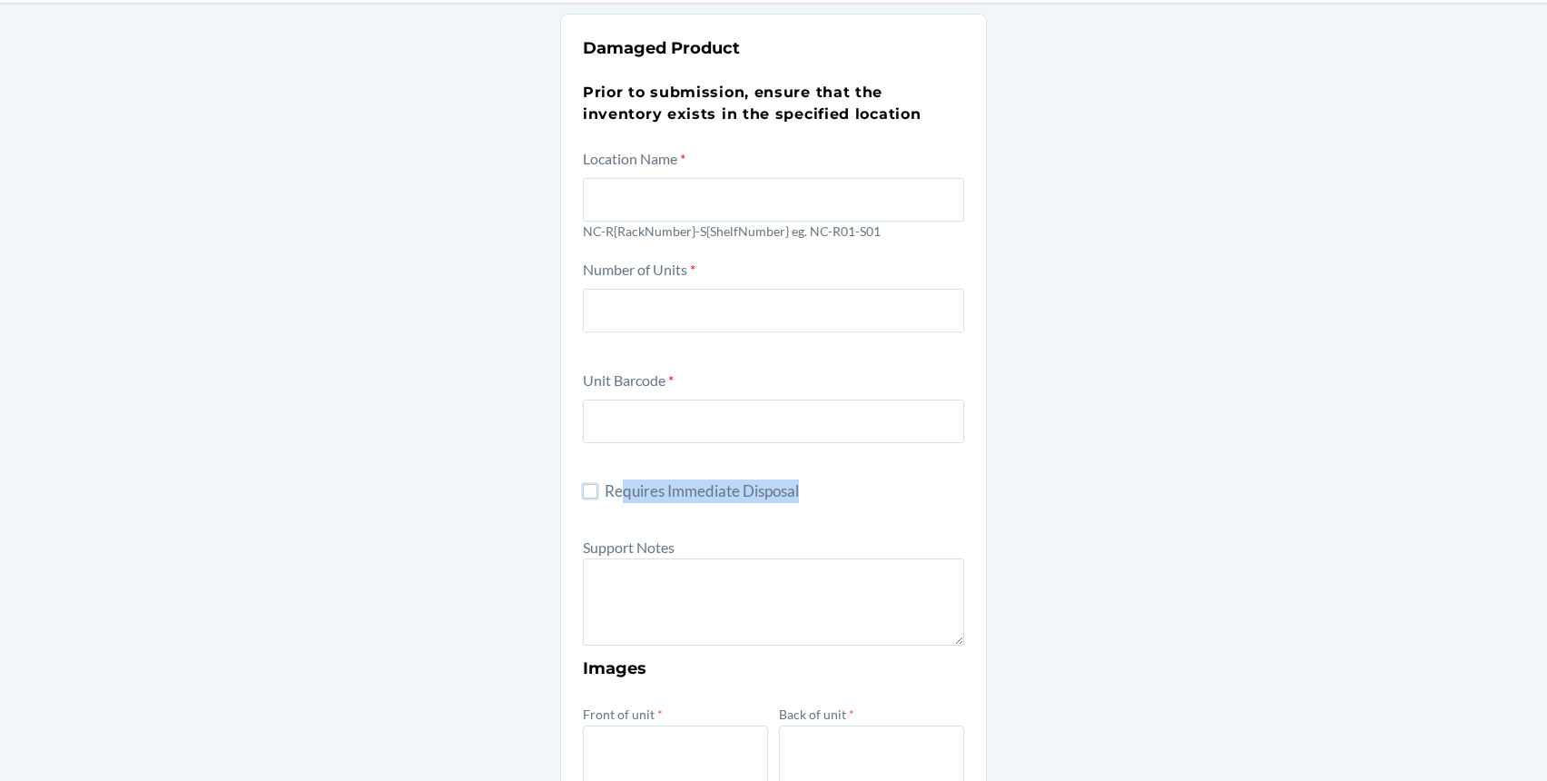
scroll to position [0, 0]
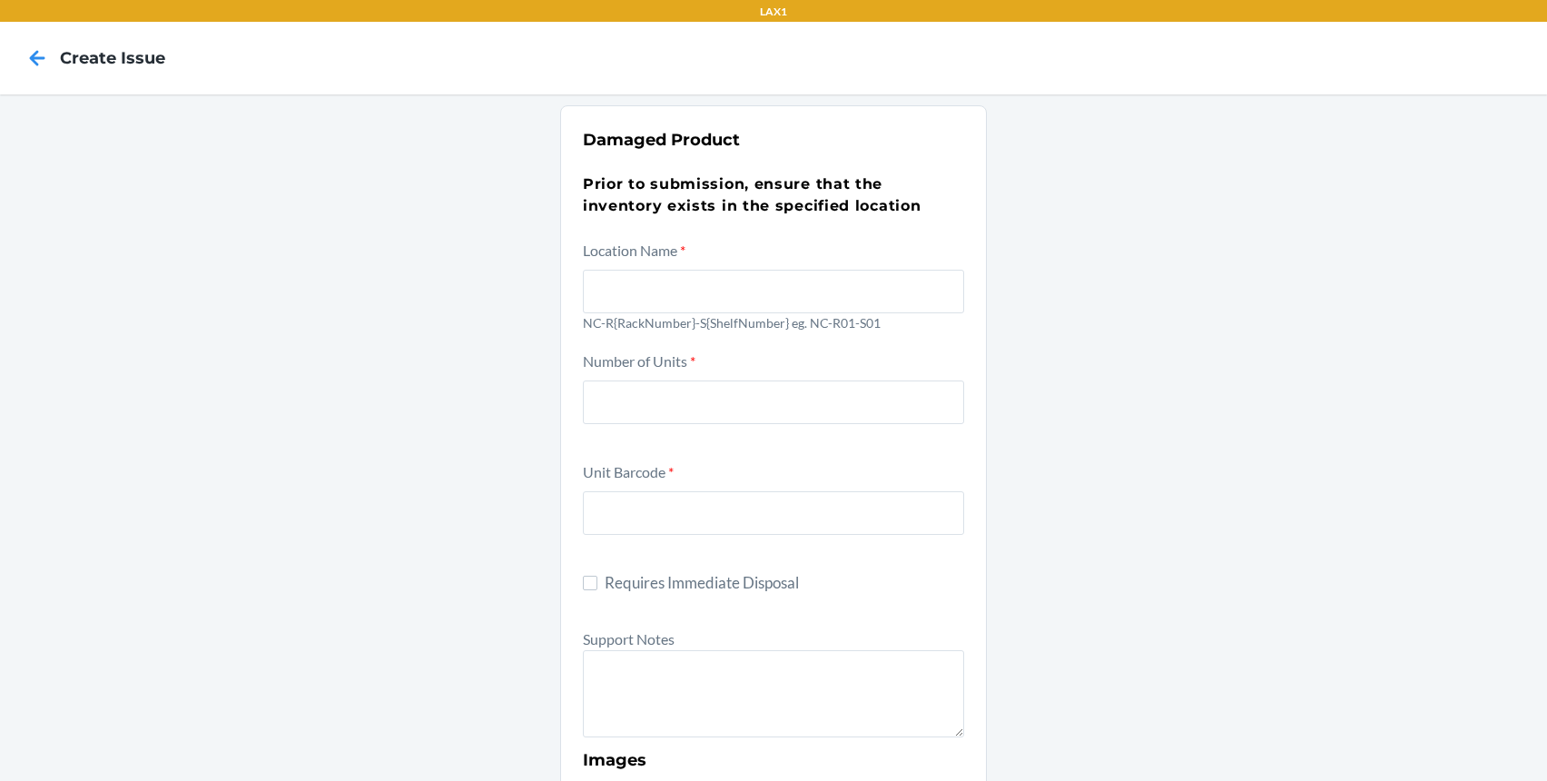
click at [15, 58] on div at bounding box center [37, 57] width 45 height 45
click at [33, 63] on icon at bounding box center [37, 58] width 31 height 31
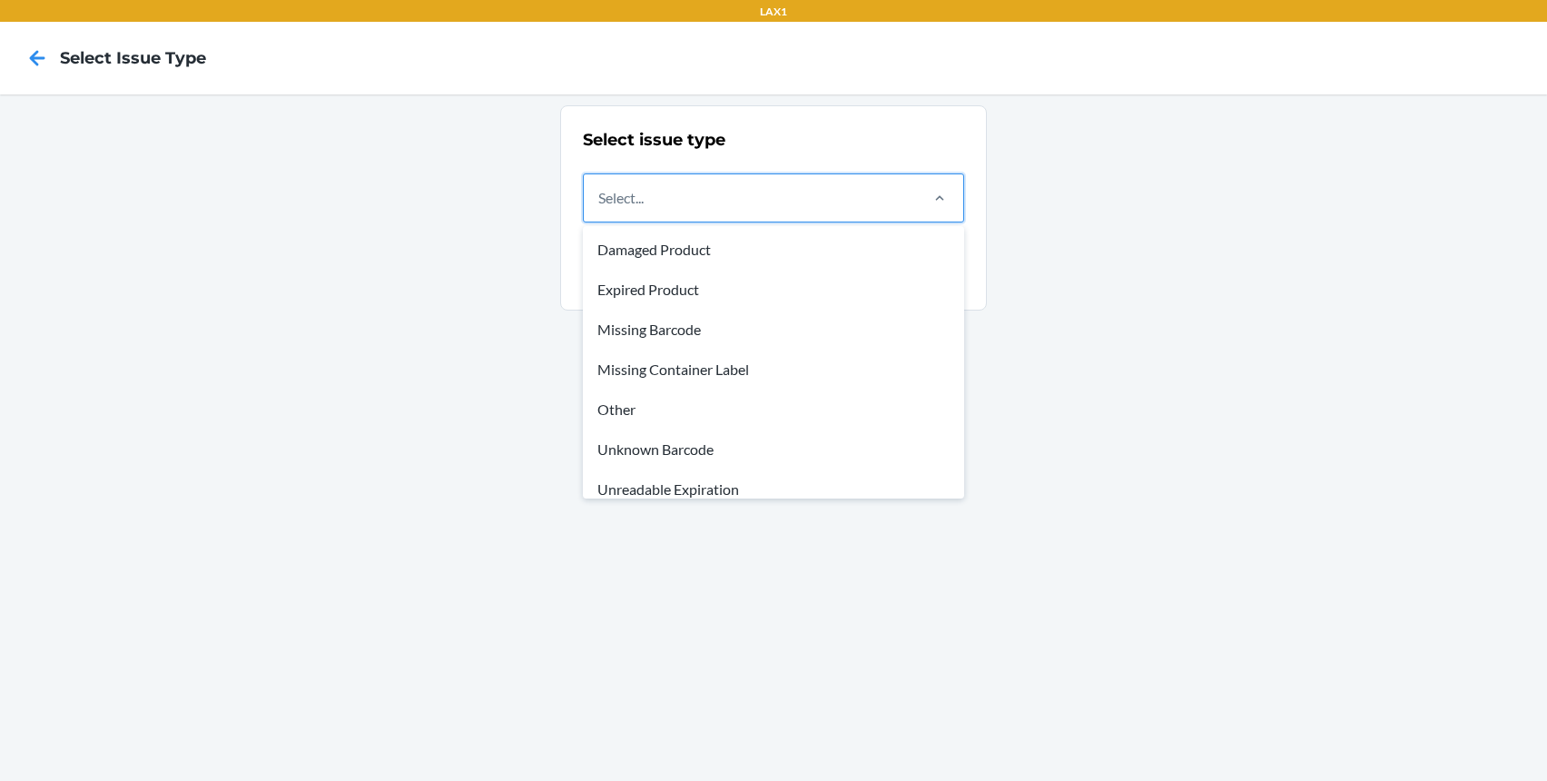
click at [735, 202] on div "Select..." at bounding box center [750, 197] width 332 height 47
click at [600, 202] on input "option Damaged Product focused, 1 of 8. 8 results available. Use Up and Down to…" at bounding box center [599, 198] width 2 height 22
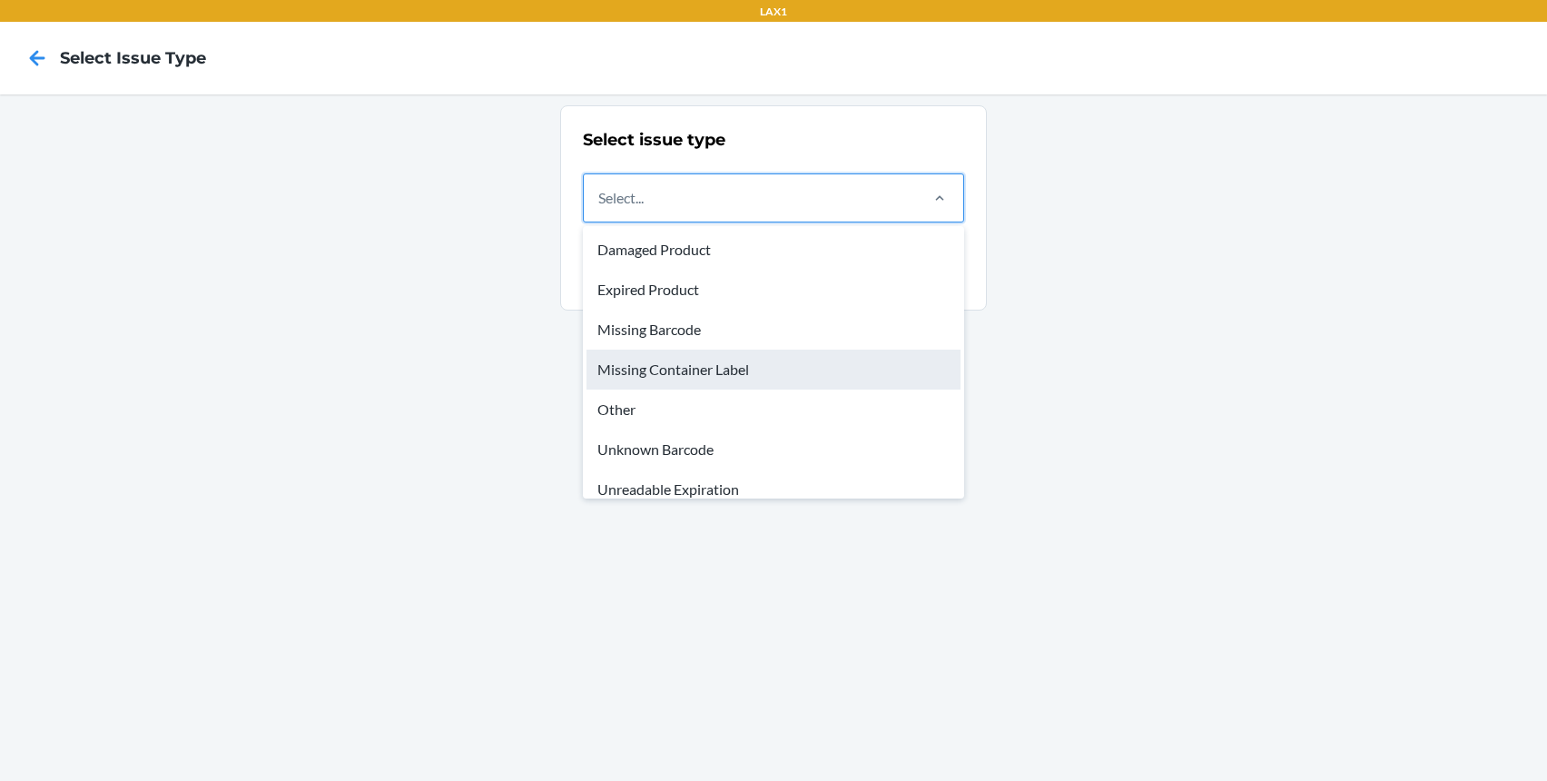
click at [721, 378] on div "Missing Container Label" at bounding box center [774, 370] width 374 height 40
click at [600, 209] on input "option Missing Container Label focused, 4 of 8. 8 results available. Use Up and…" at bounding box center [599, 198] width 2 height 22
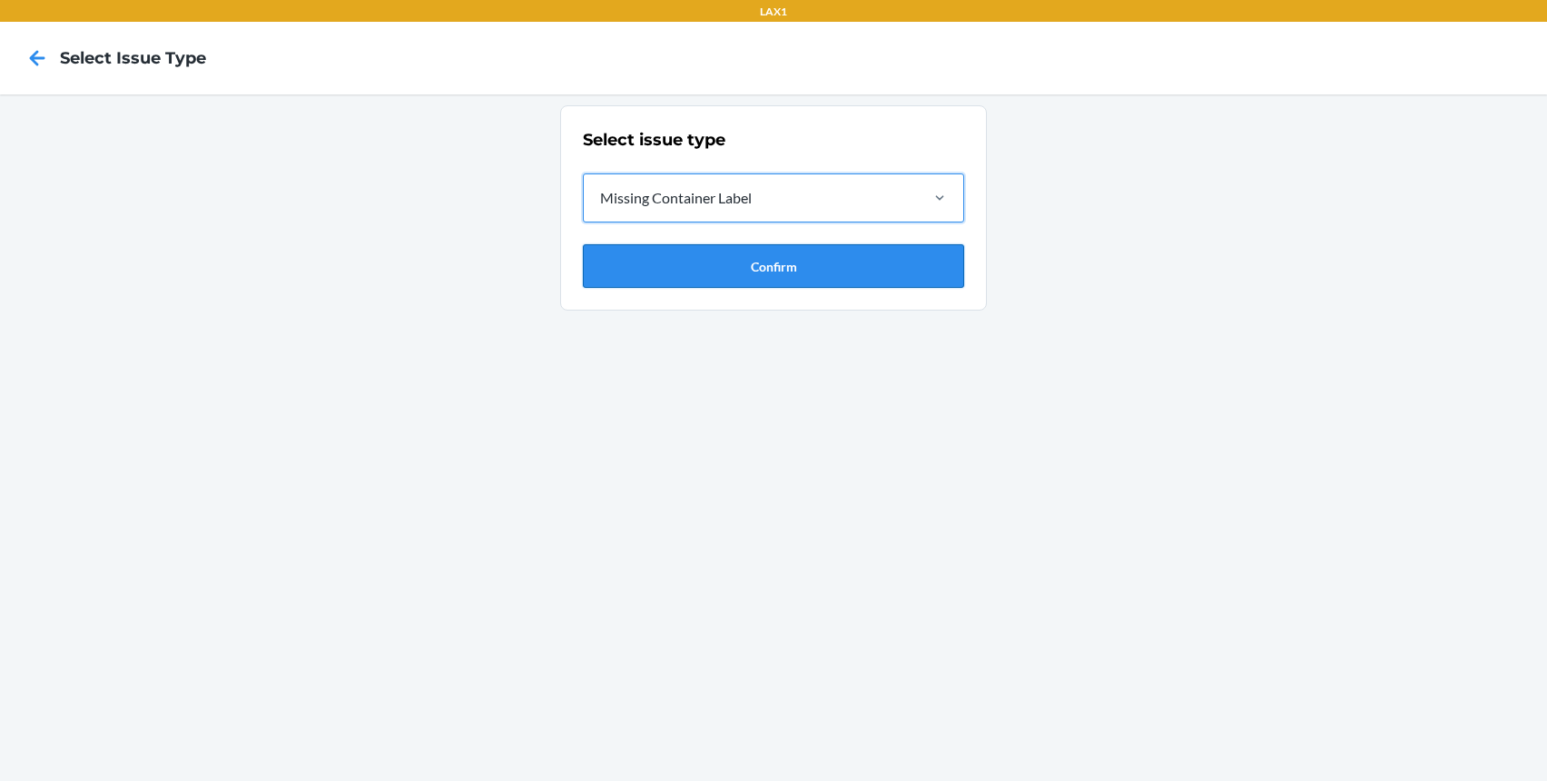
click at [756, 272] on button "Confirm" at bounding box center [773, 266] width 381 height 44
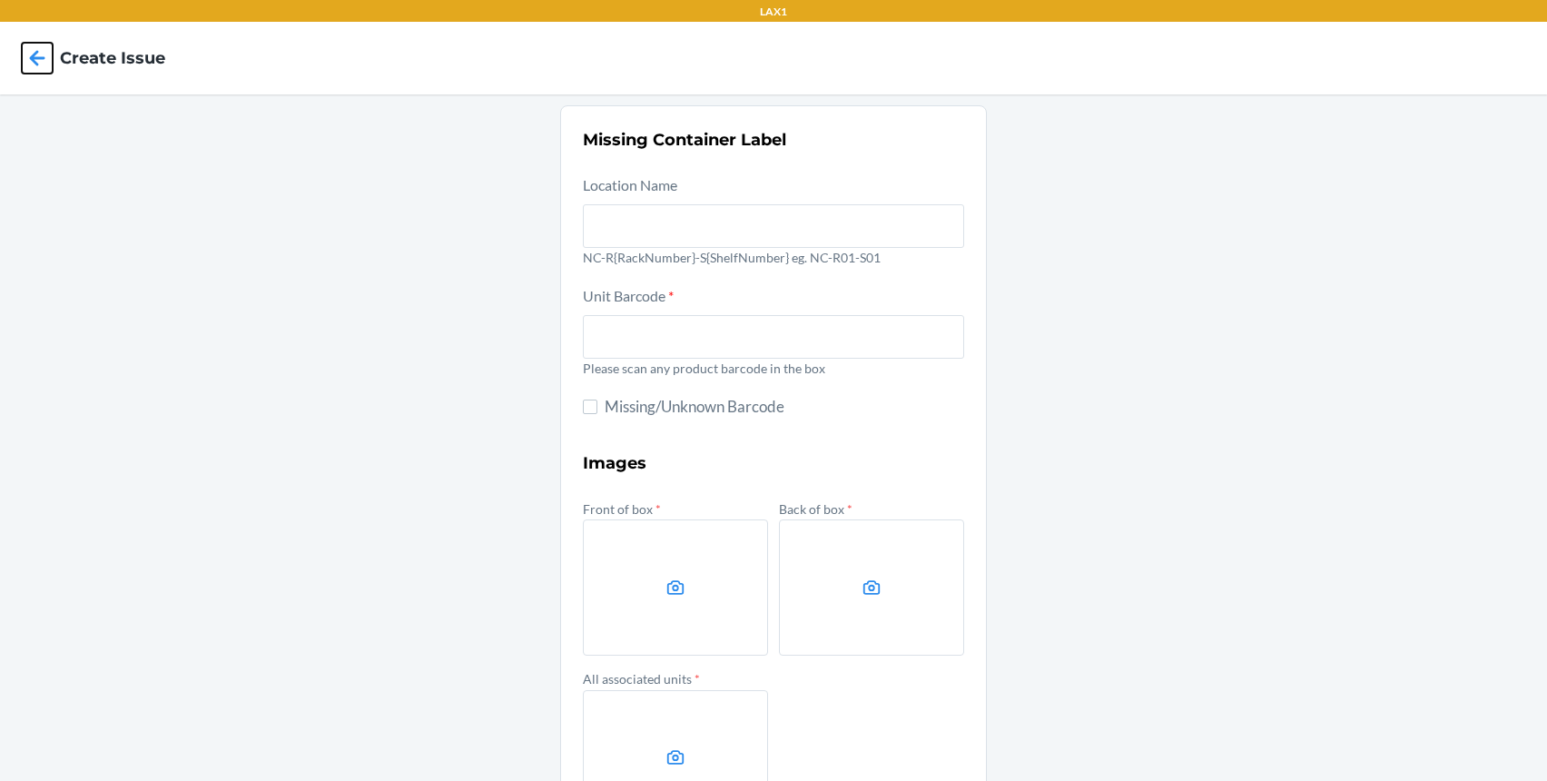
click at [42, 52] on icon at bounding box center [37, 58] width 31 height 31
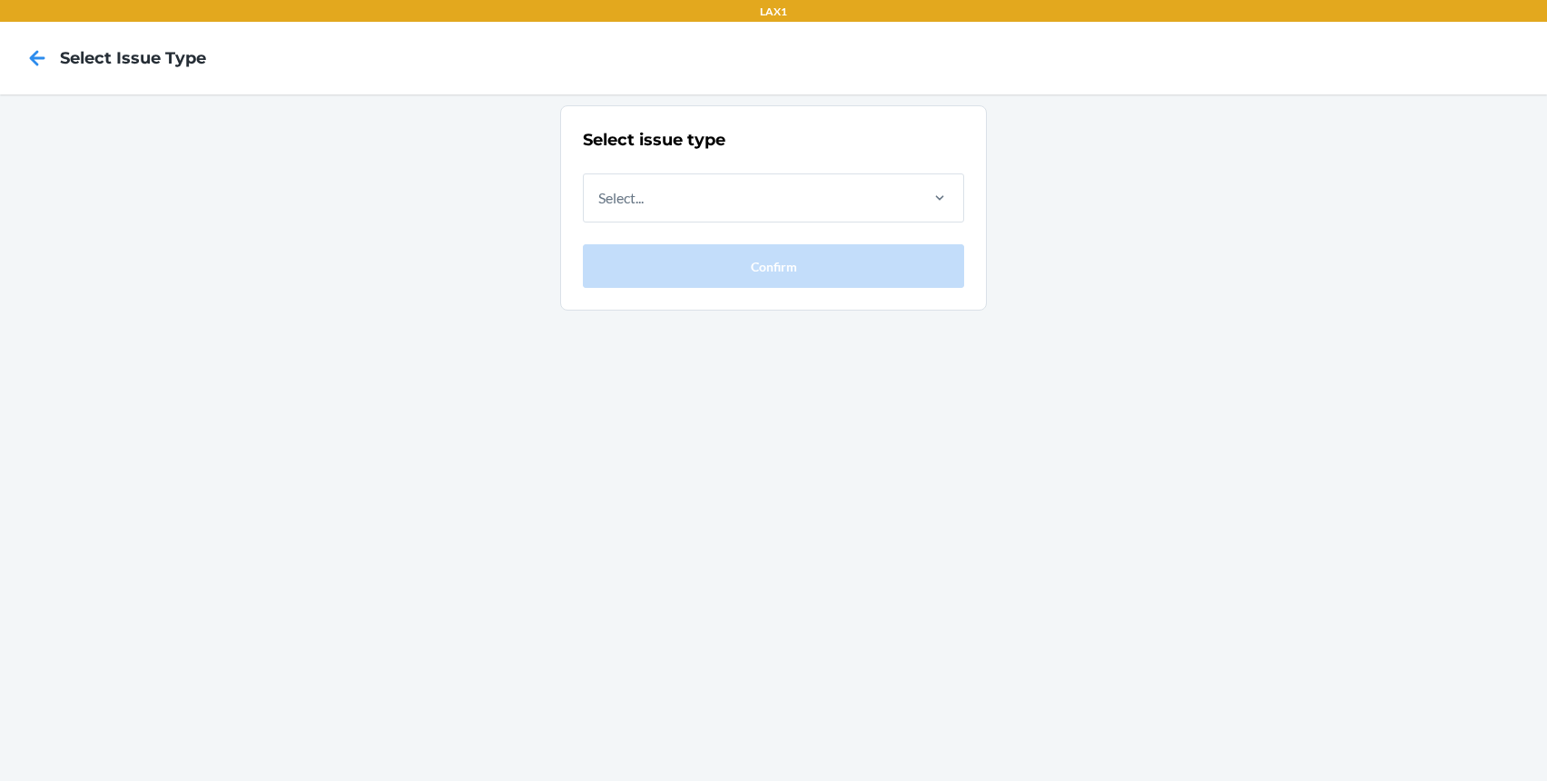
click at [767, 223] on div "Select issue type Select... Confirm" at bounding box center [773, 208] width 381 height 160
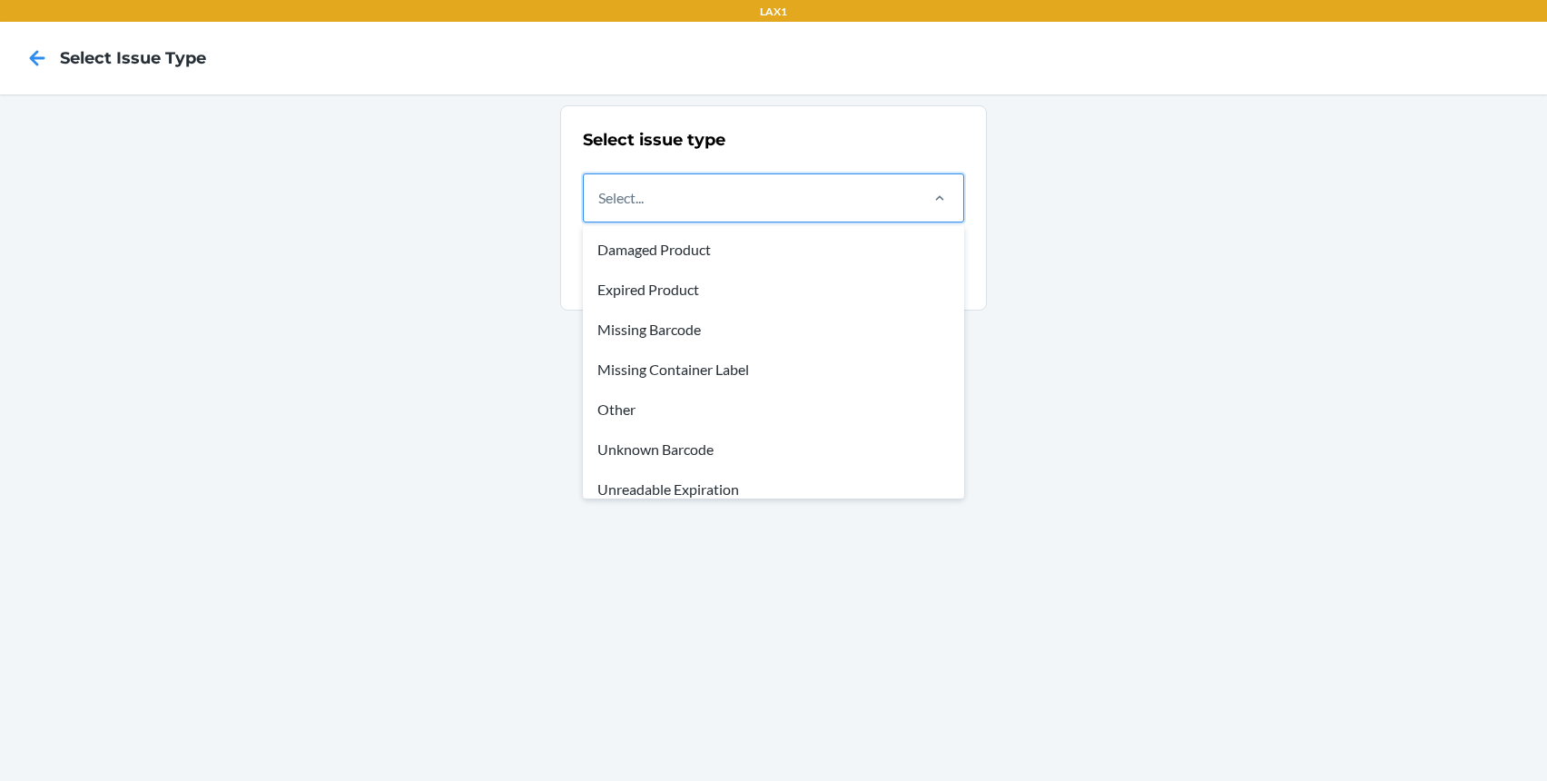
drag, startPoint x: 760, startPoint y: 212, endPoint x: 758, endPoint y: 240, distance: 28.2
click at [759, 212] on div "Select..." at bounding box center [750, 197] width 332 height 47
click at [600, 209] on input "option Damaged Product focused, 1 of 8. 8 results available. Use Up and Down to…" at bounding box center [599, 198] width 2 height 22
drag, startPoint x: 734, startPoint y: 325, endPoint x: 780, endPoint y: 375, distance: 68.1
click at [734, 325] on div "Missing Barcode" at bounding box center [774, 330] width 374 height 40
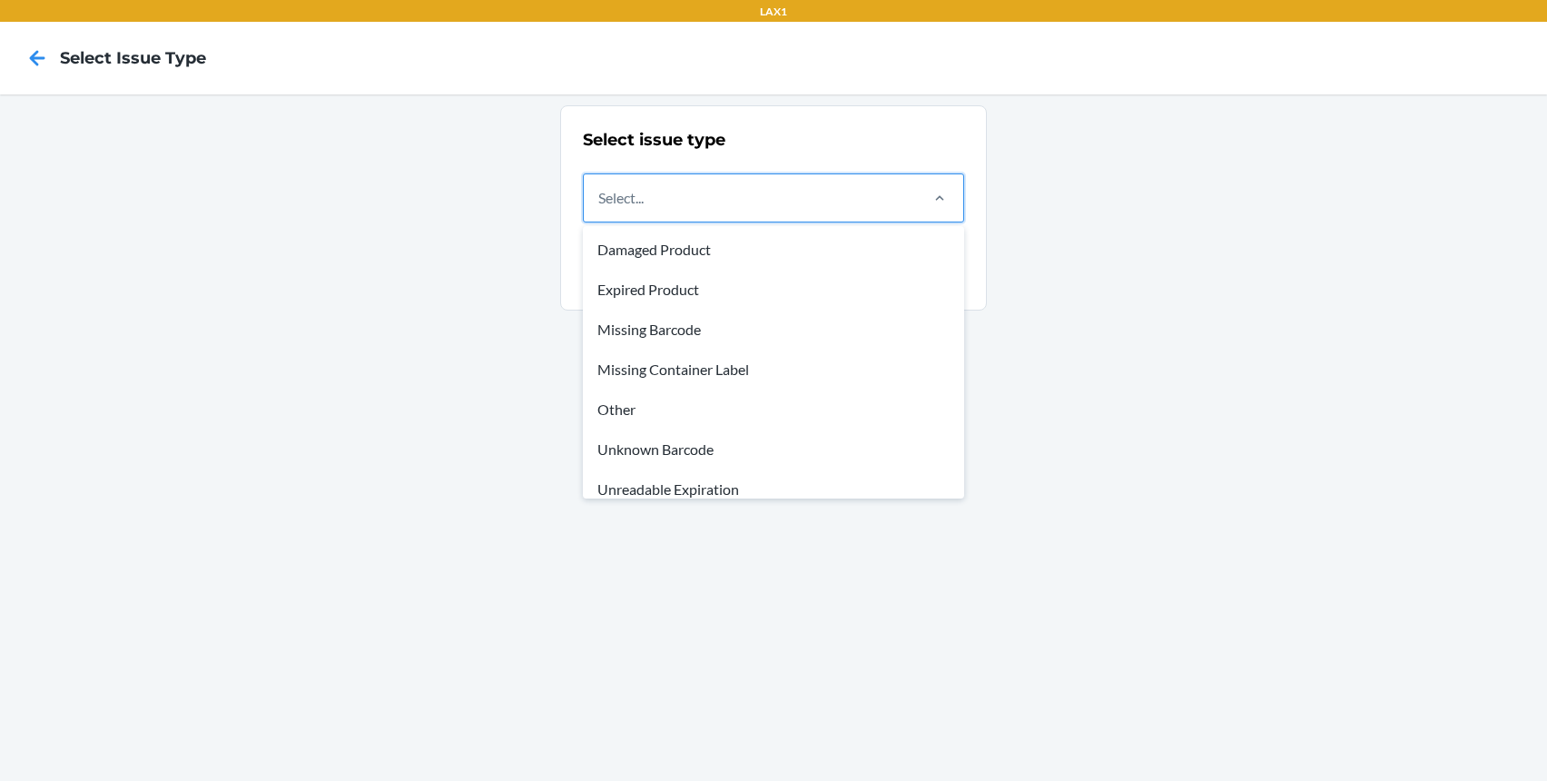
click at [600, 209] on input "option Missing Barcode focused, 3 of 8. 8 results available. Use Up and Down to…" at bounding box center [599, 198] width 2 height 22
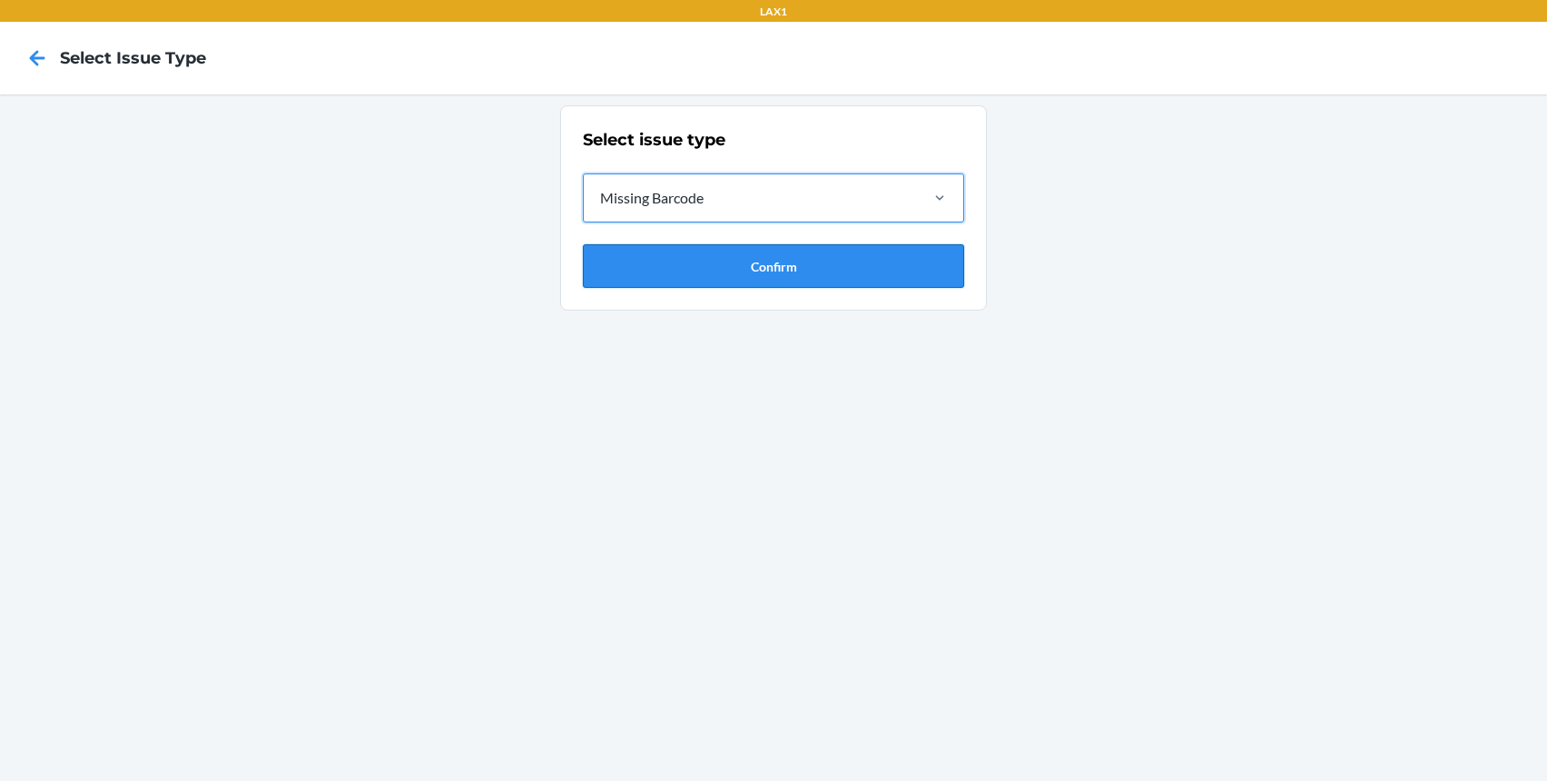
click at [749, 278] on button "Confirm" at bounding box center [773, 266] width 381 height 44
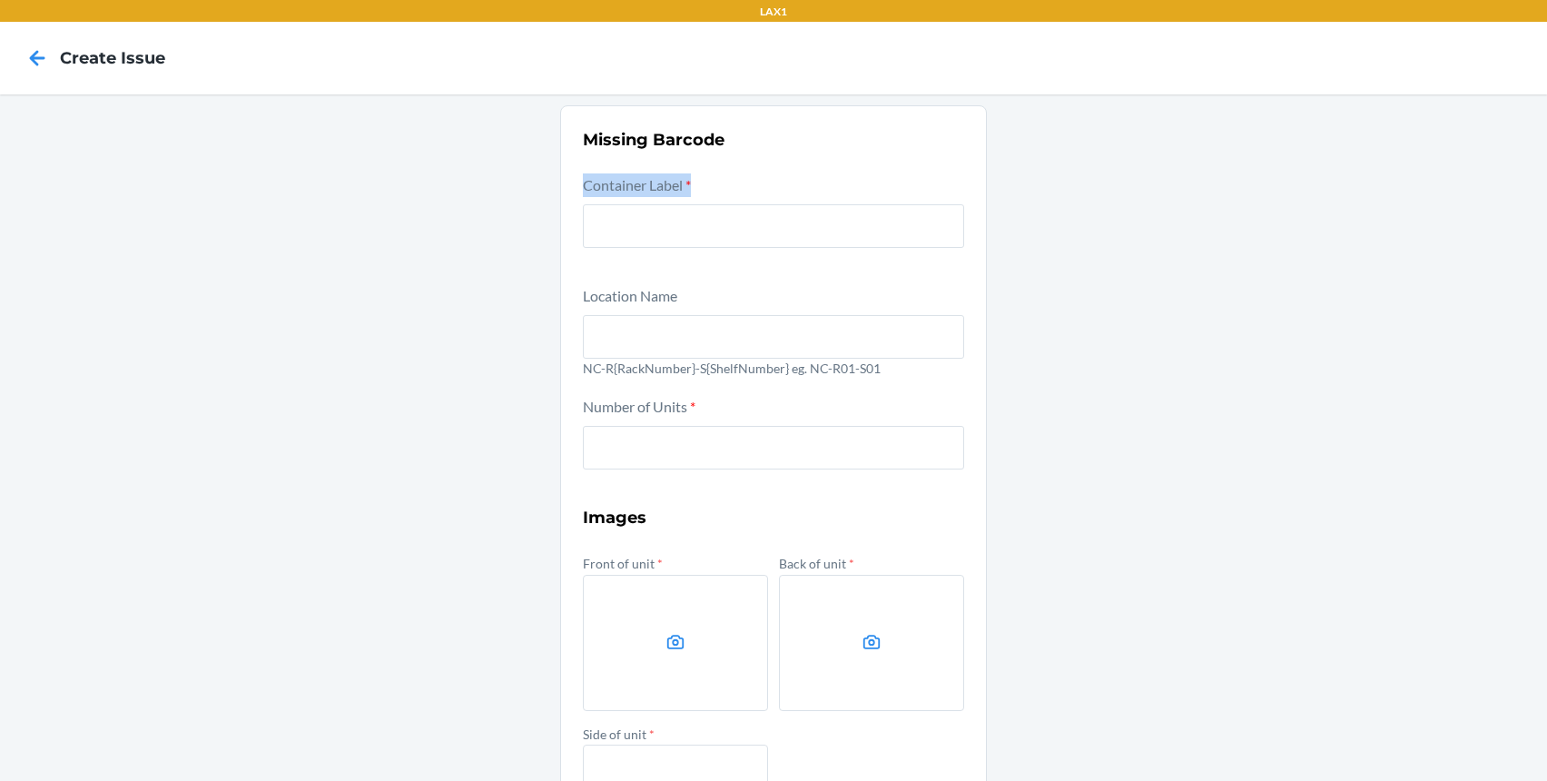
drag, startPoint x: 708, startPoint y: 173, endPoint x: 557, endPoint y: 183, distance: 152.0
click at [560, 183] on section "Missing Barcode Container Label * Location Name NC-R{RackNumber}-S{ShelfNumber}…" at bounding box center [773, 537] width 427 height 864
click at [40, 58] on icon at bounding box center [37, 57] width 15 height 15
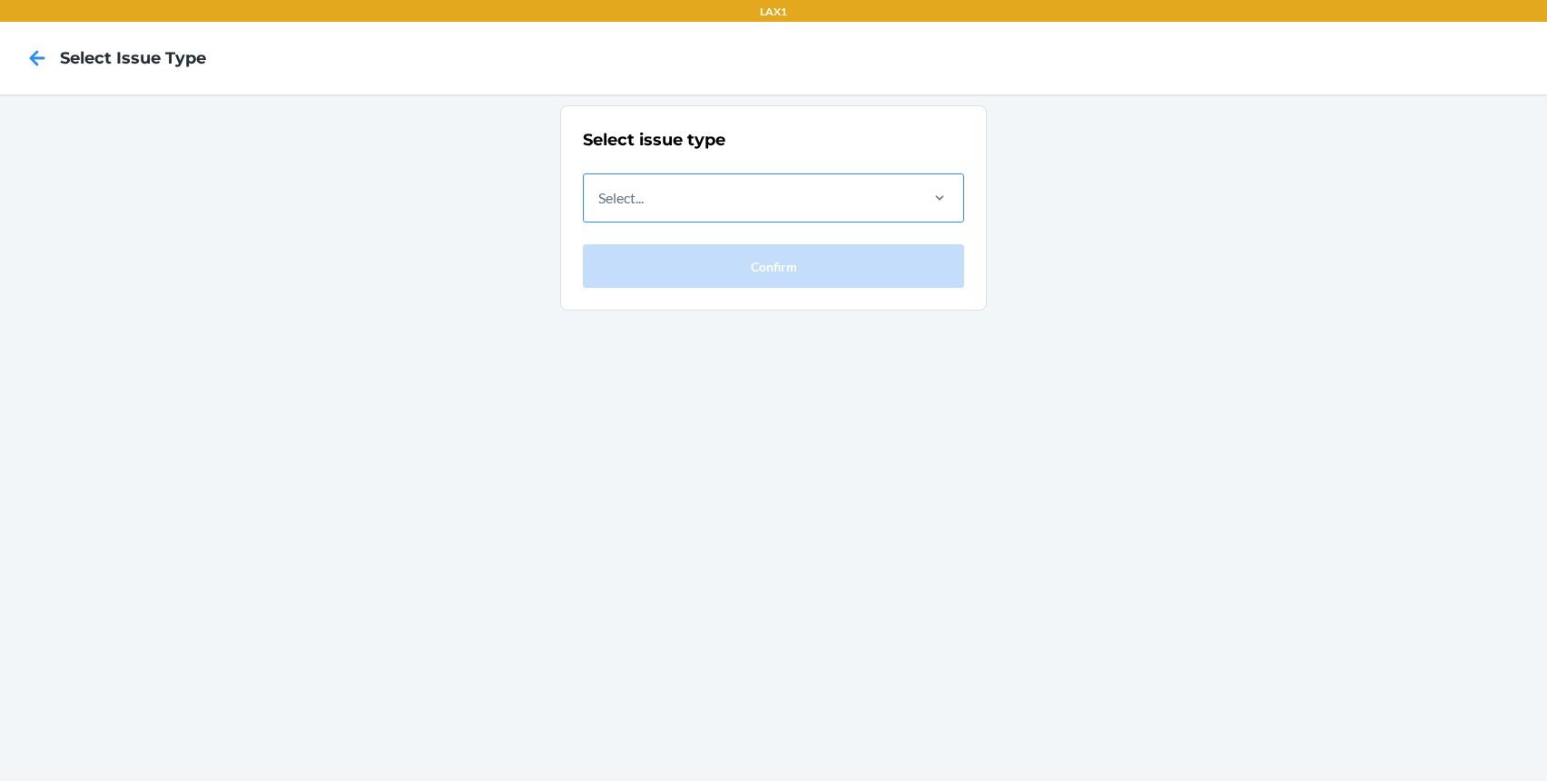
click at [796, 219] on div "Select..." at bounding box center [750, 197] width 332 height 47
click at [600, 209] on input "Select..." at bounding box center [599, 198] width 2 height 22
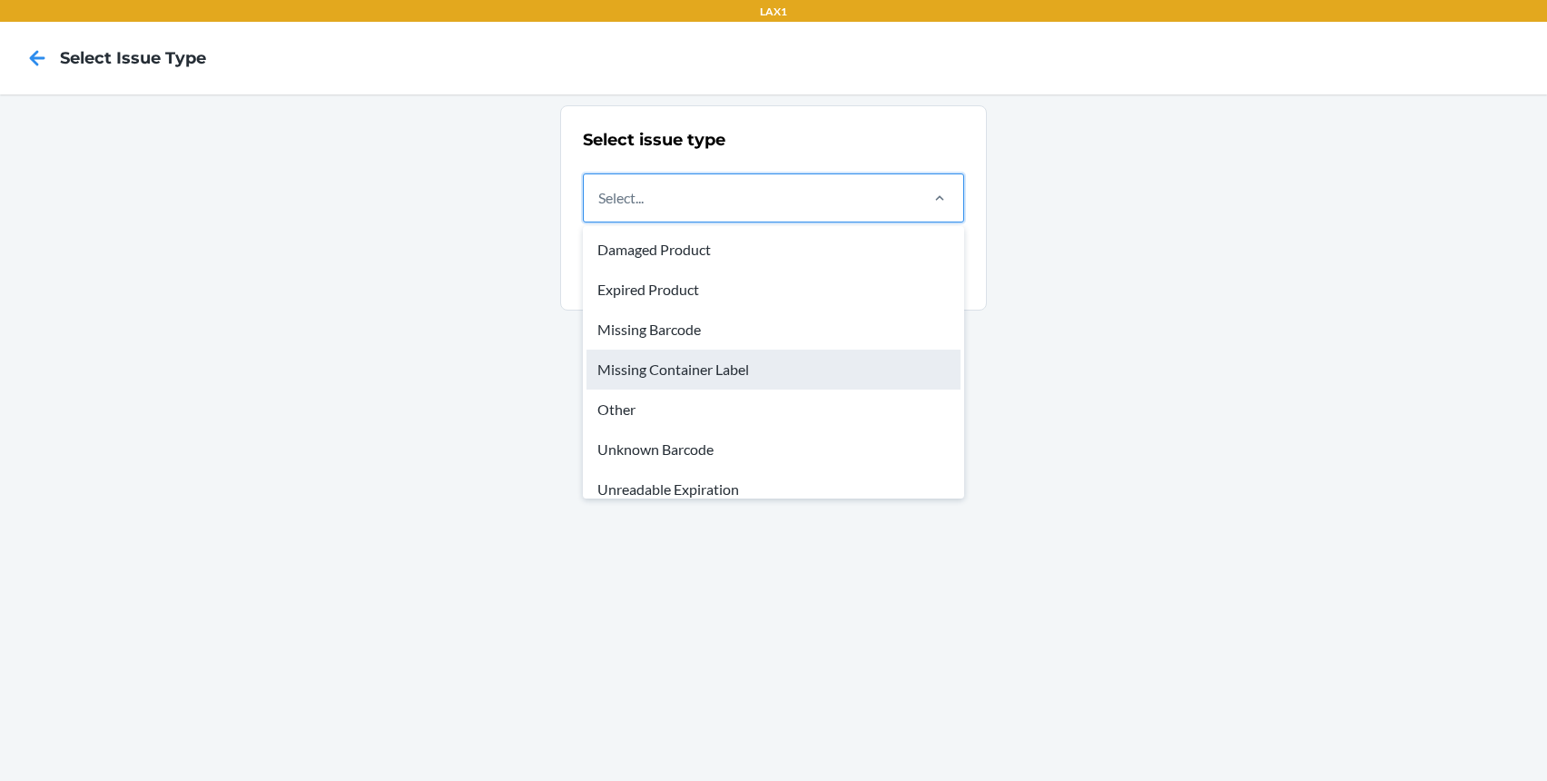
click at [758, 367] on div "Missing Container Label" at bounding box center [774, 370] width 374 height 40
click at [600, 209] on input "option Missing Barcode focused, 3 of 8. 8 results available. Use Up and Down to…" at bounding box center [599, 198] width 2 height 22
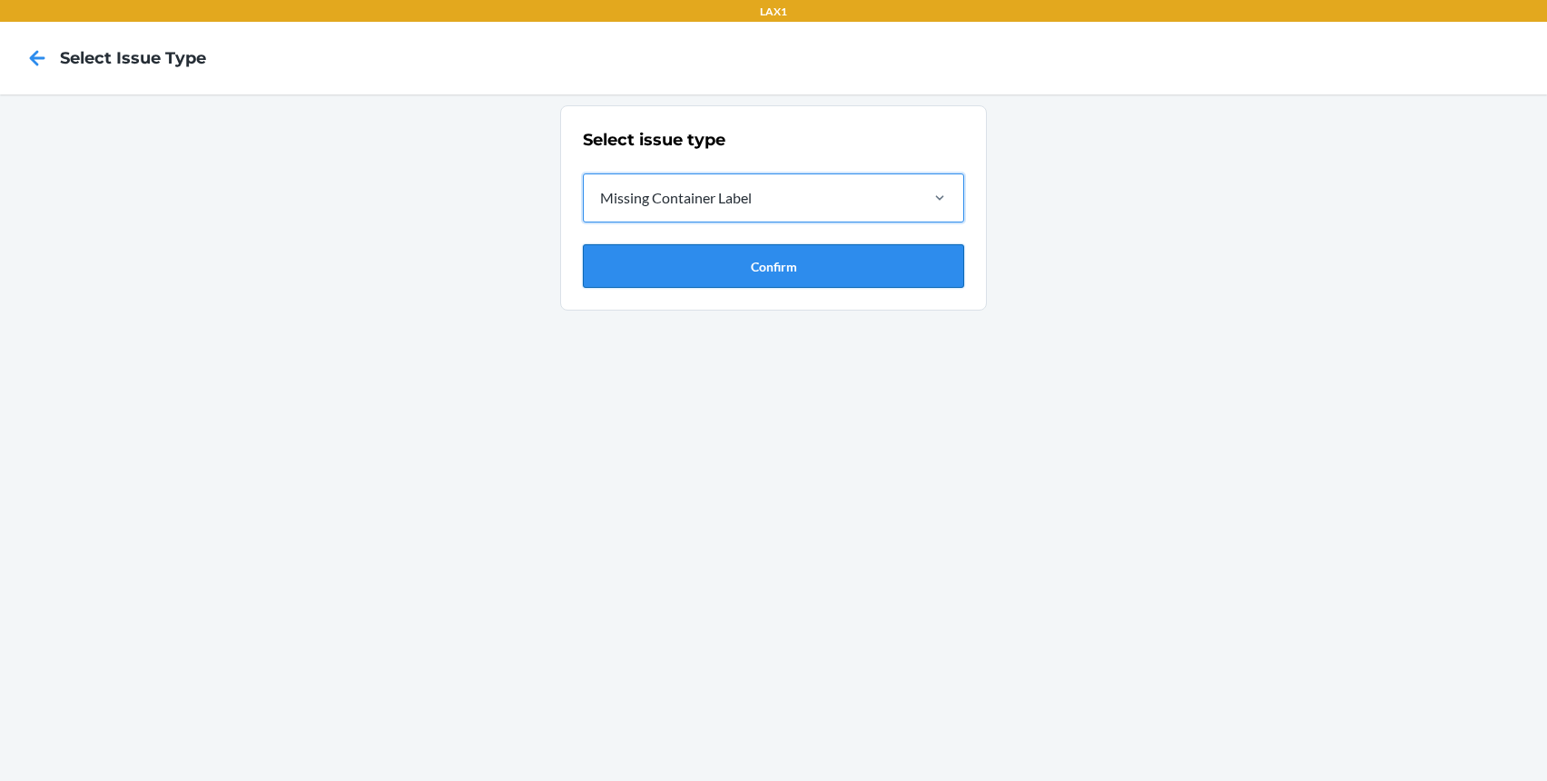
click at [680, 279] on button "Confirm" at bounding box center [773, 266] width 381 height 44
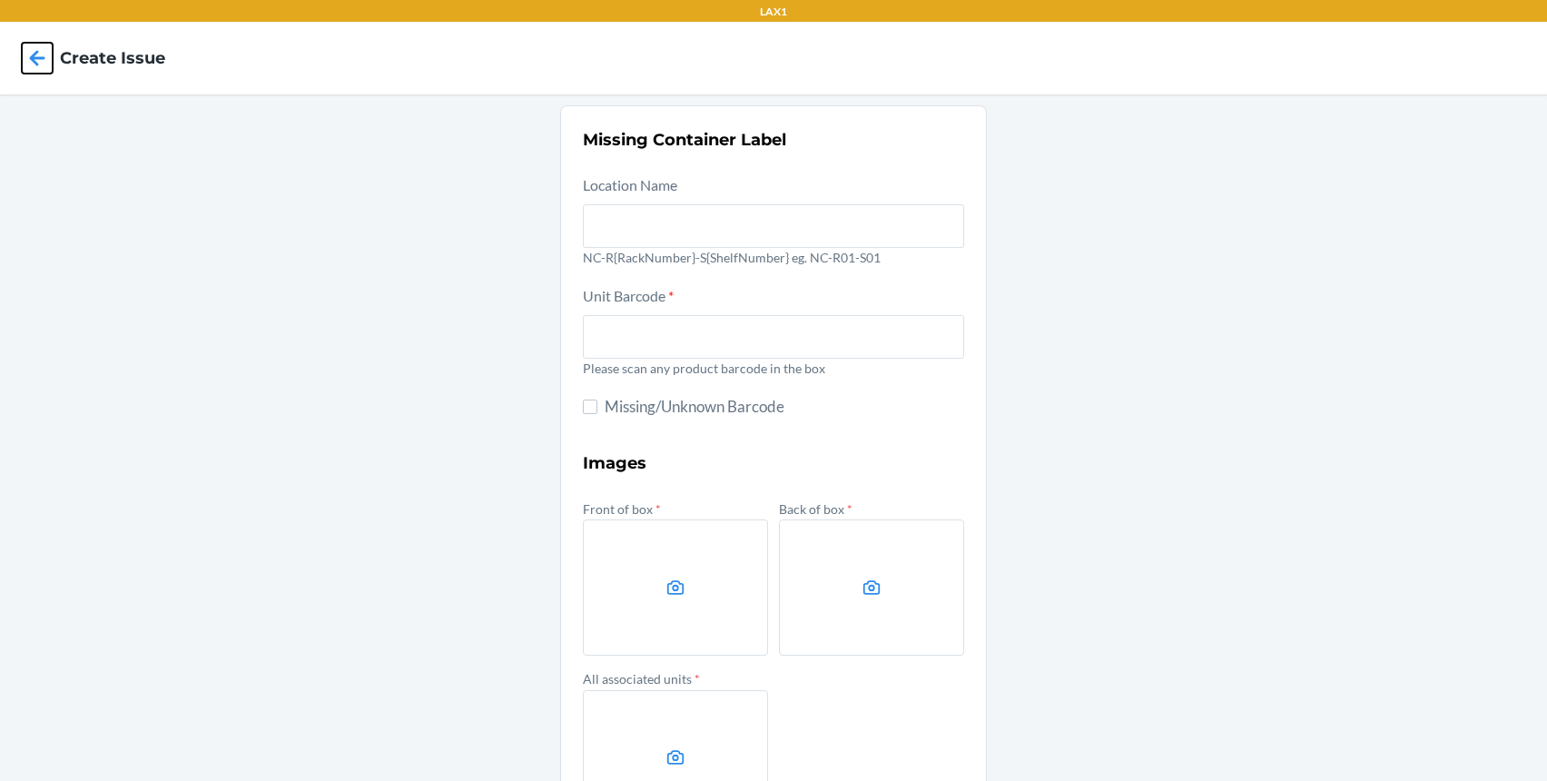
click at [34, 57] on icon at bounding box center [37, 58] width 31 height 31
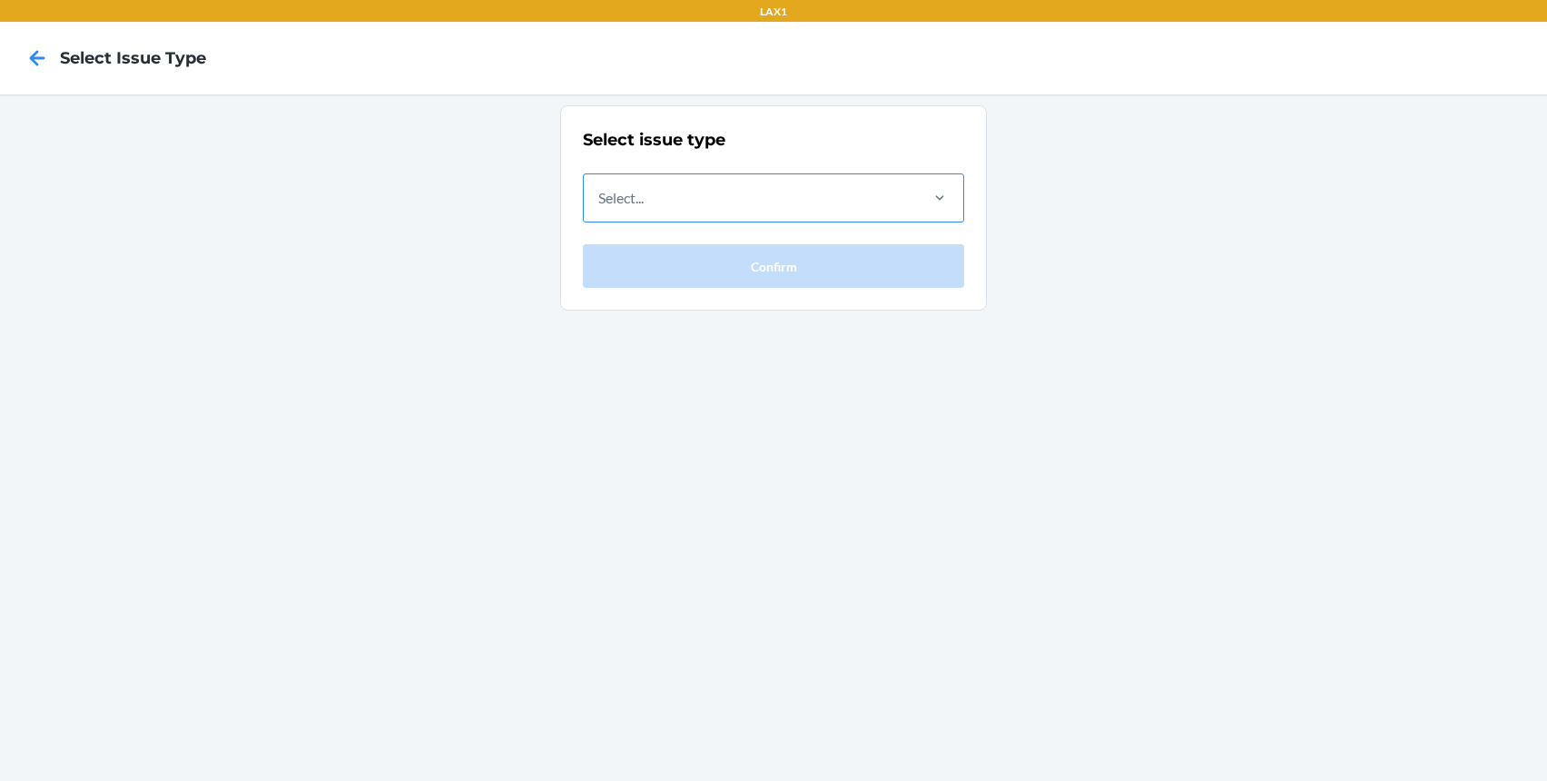
click at [748, 198] on div "Select..." at bounding box center [750, 197] width 332 height 47
click at [600, 198] on input "Select..." at bounding box center [599, 198] width 2 height 22
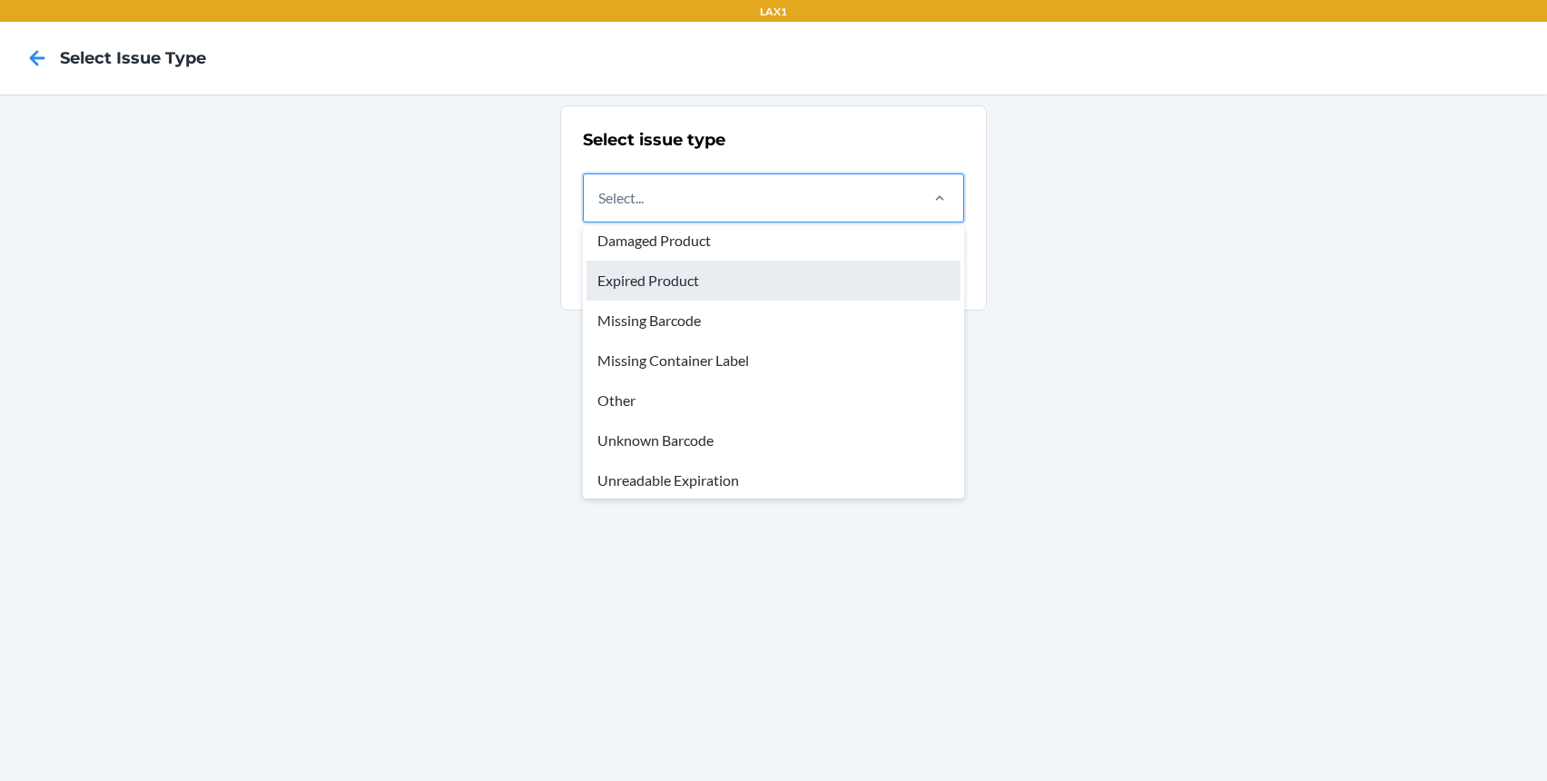
scroll to position [2, 0]
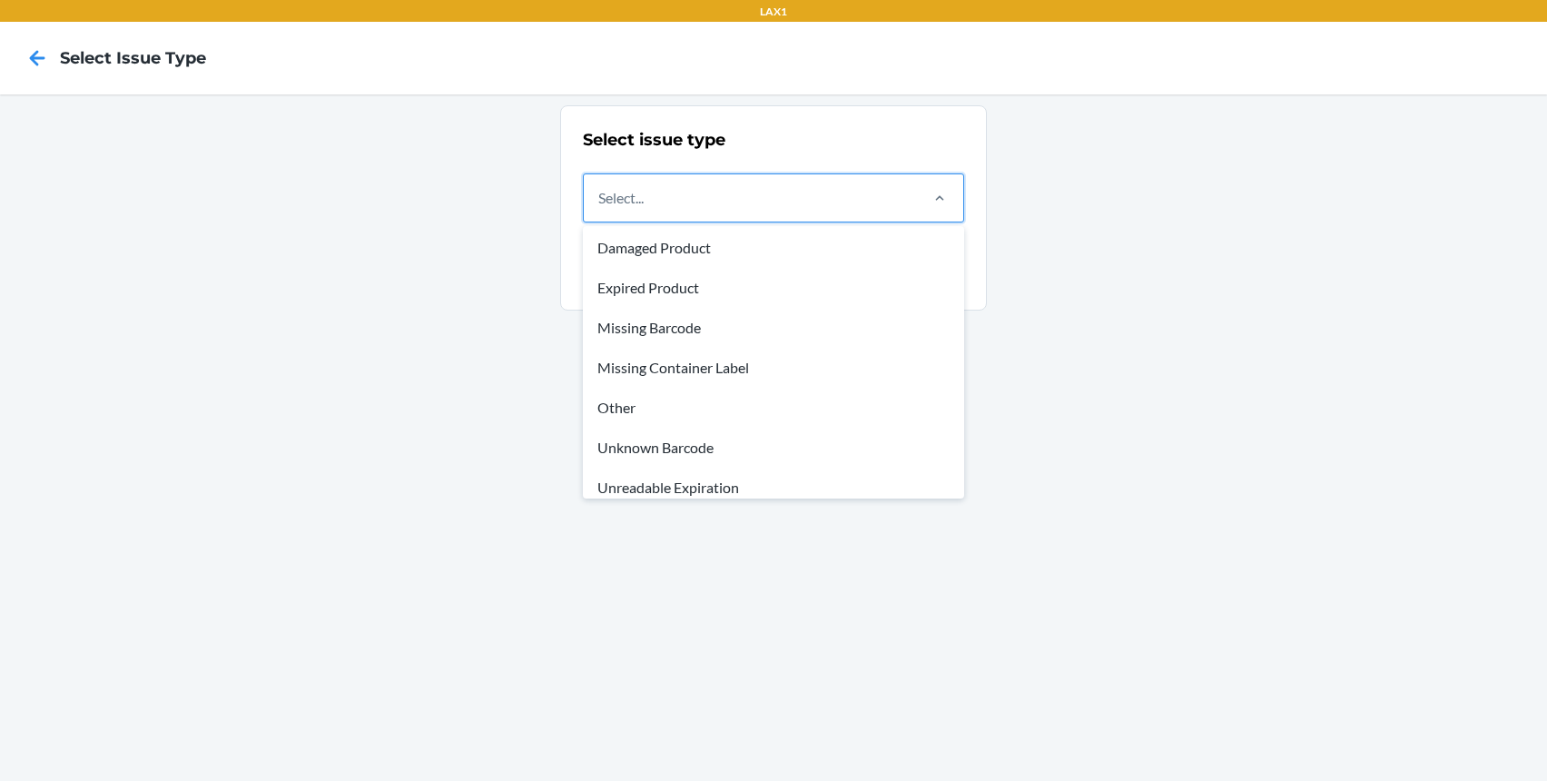
click at [702, 327] on div "Missing Barcode" at bounding box center [774, 328] width 374 height 40
click at [600, 209] on input "option Missing Barcode focused, 3 of 8. 8 results available. Use Up and Down to…" at bounding box center [599, 198] width 2 height 22
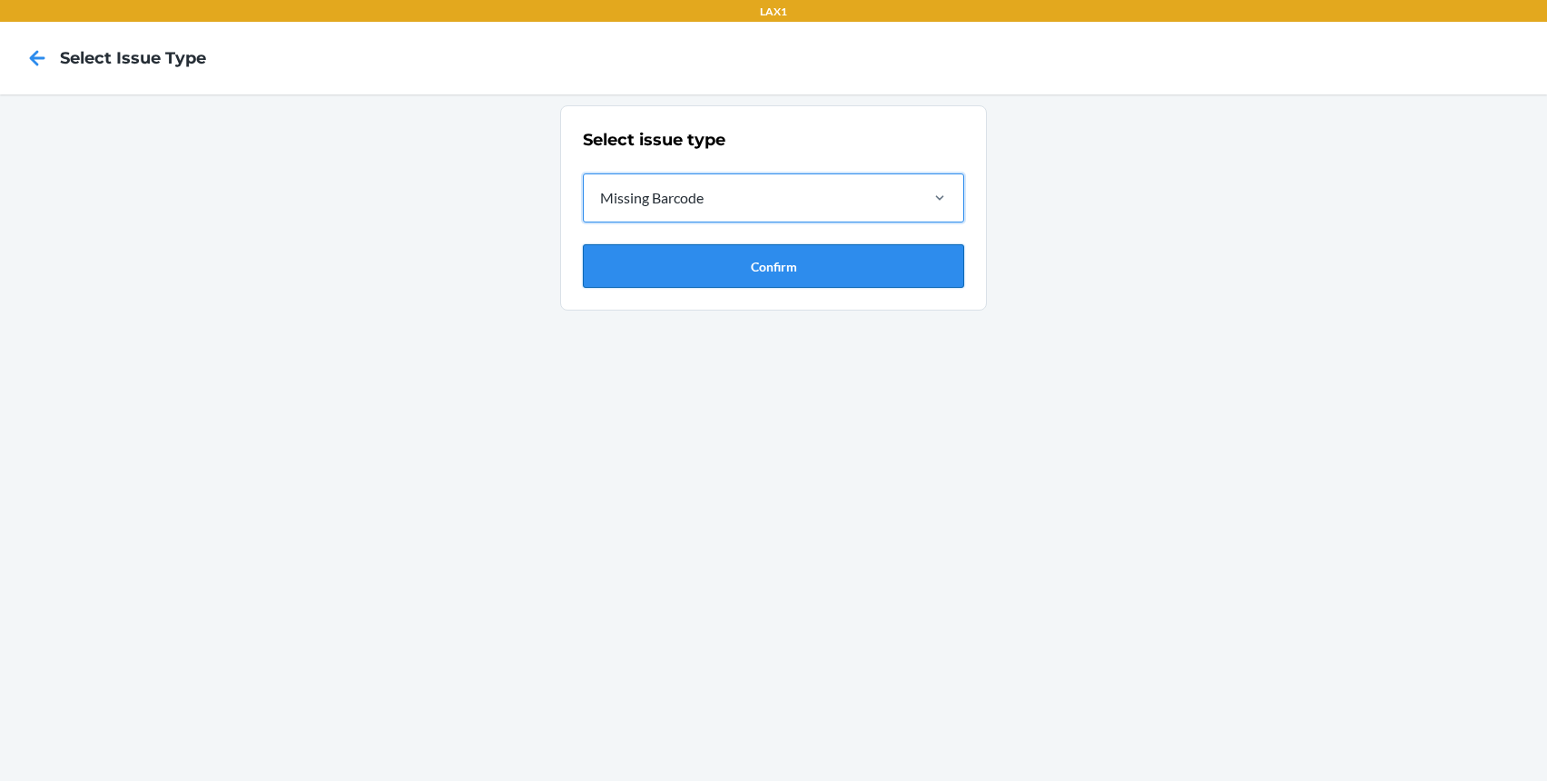
click at [716, 285] on button "Confirm" at bounding box center [773, 266] width 381 height 44
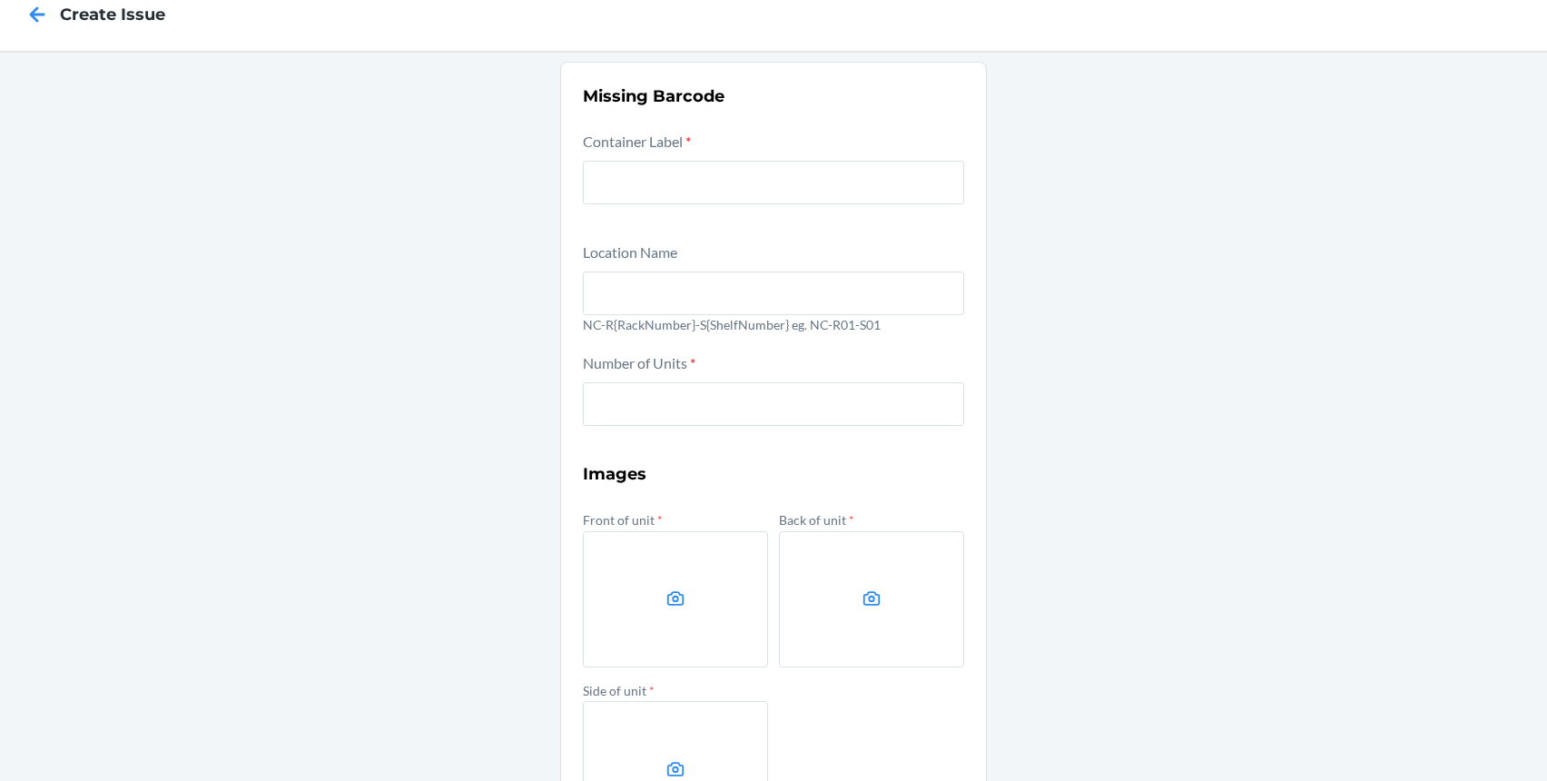
scroll to position [199, 0]
